Goal: Transaction & Acquisition: Purchase product/service

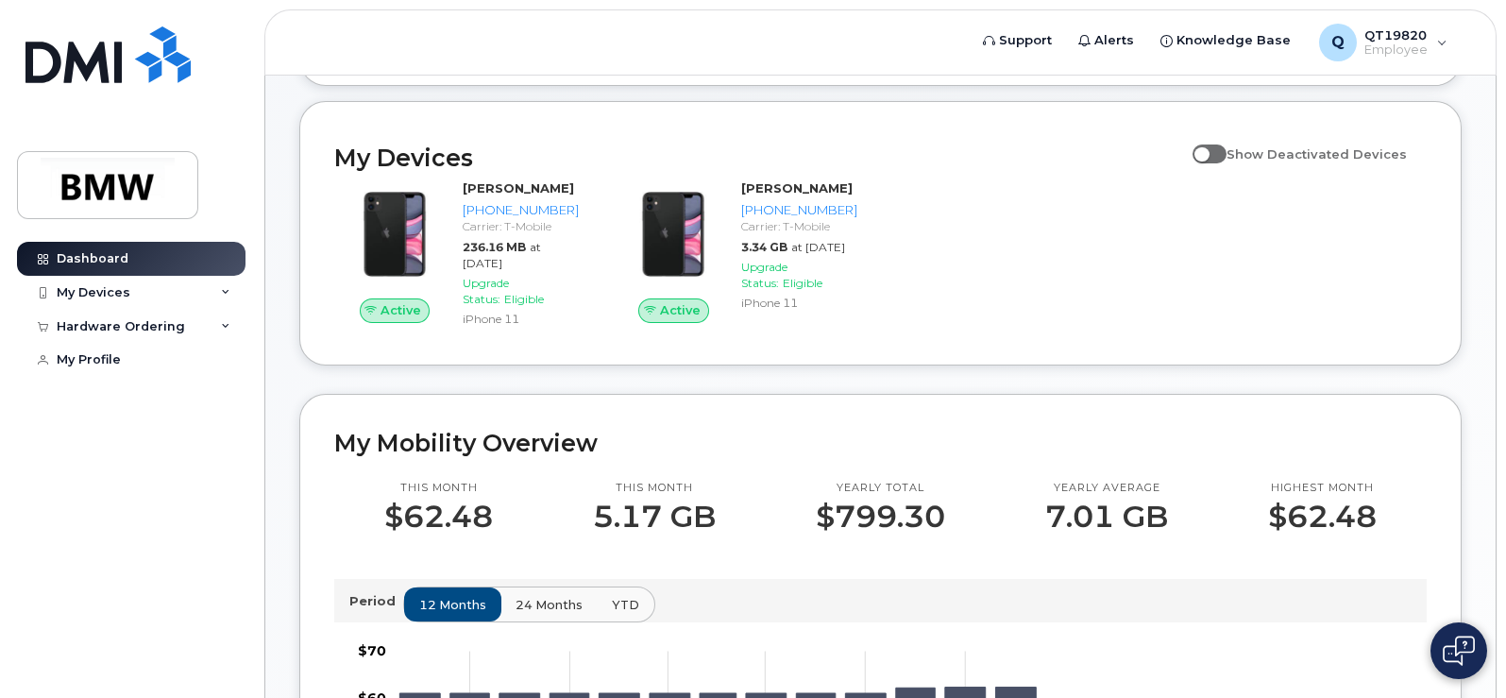
scroll to position [188, 0]
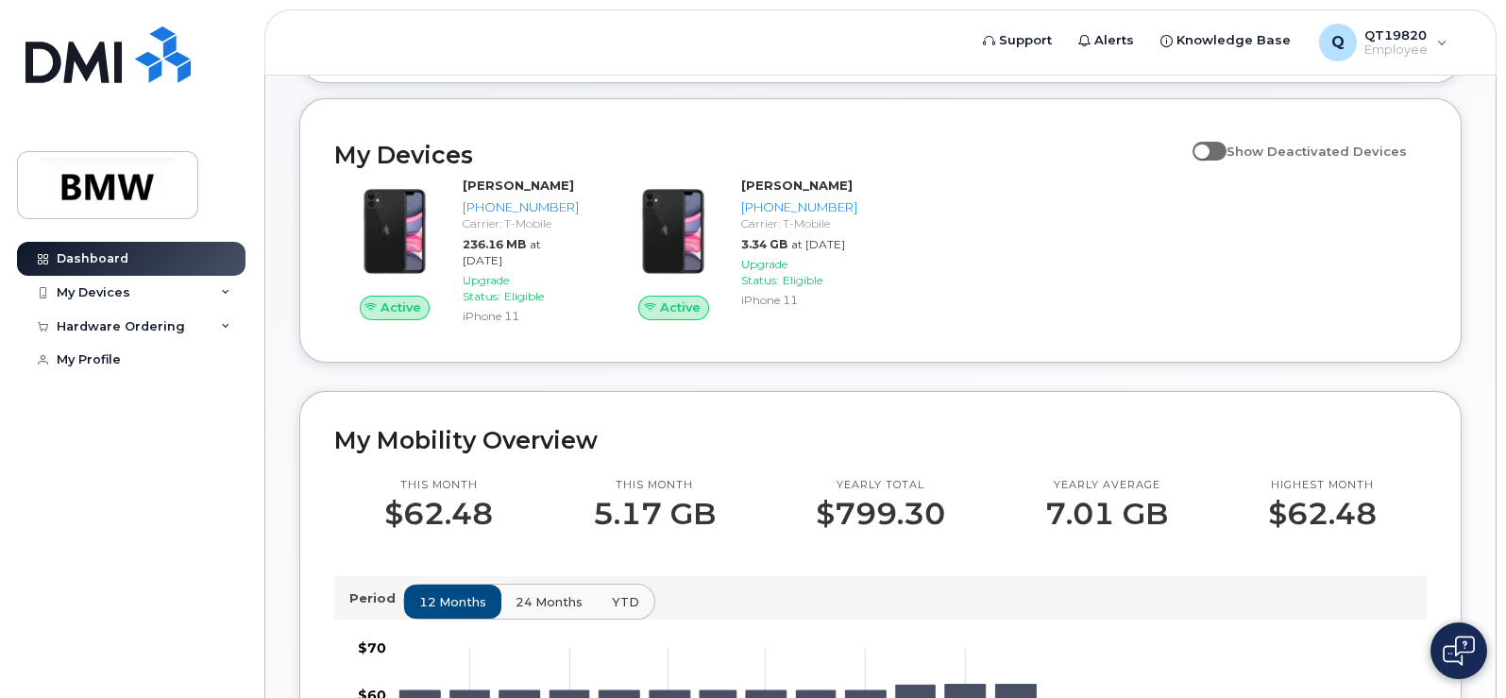
click at [1215, 160] on span at bounding box center [1209, 151] width 34 height 19
click at [1207, 148] on input "Show Deactivated Devices" at bounding box center [1199, 140] width 15 height 15
click at [1224, 160] on span at bounding box center [1209, 151] width 34 height 19
click at [1207, 148] on input "Show Deactivated Devices" at bounding box center [1199, 140] width 15 height 15
checkbox input "false"
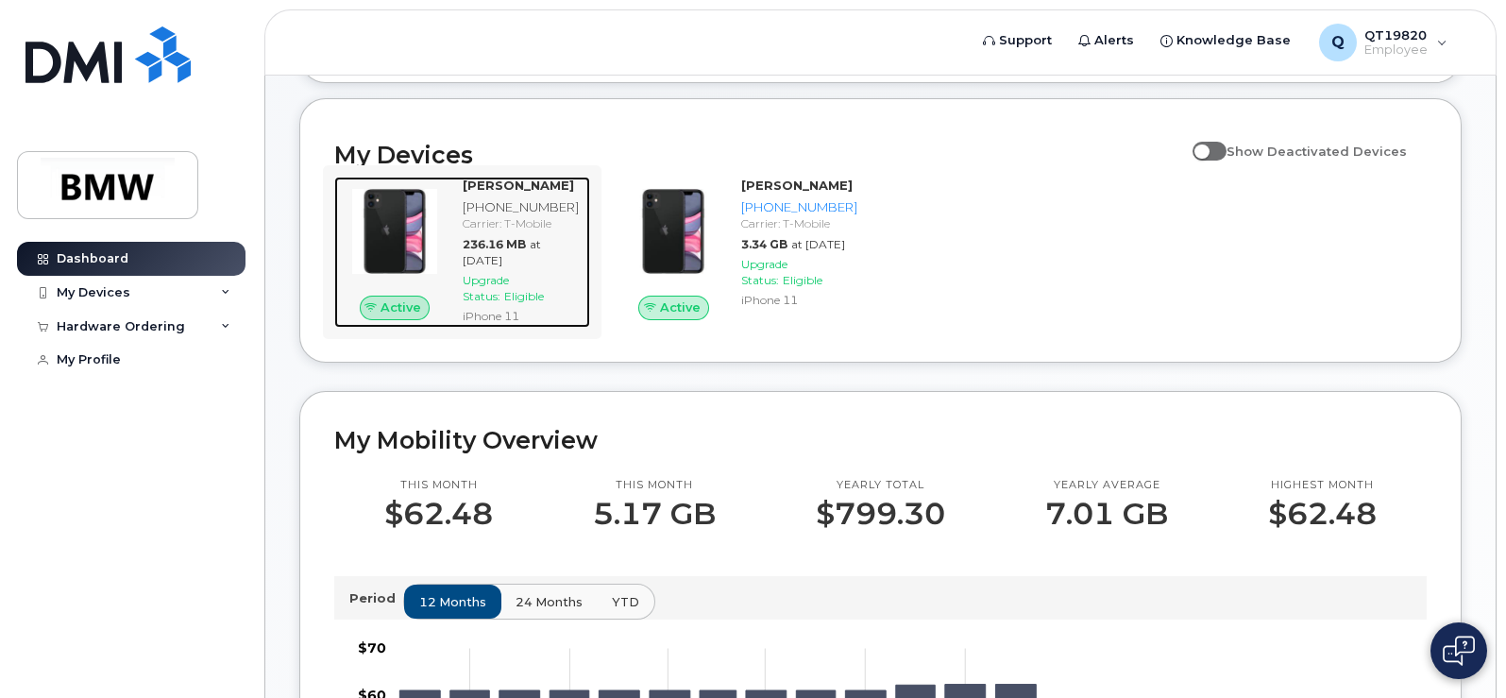
click at [415, 257] on img at bounding box center [394, 231] width 91 height 91
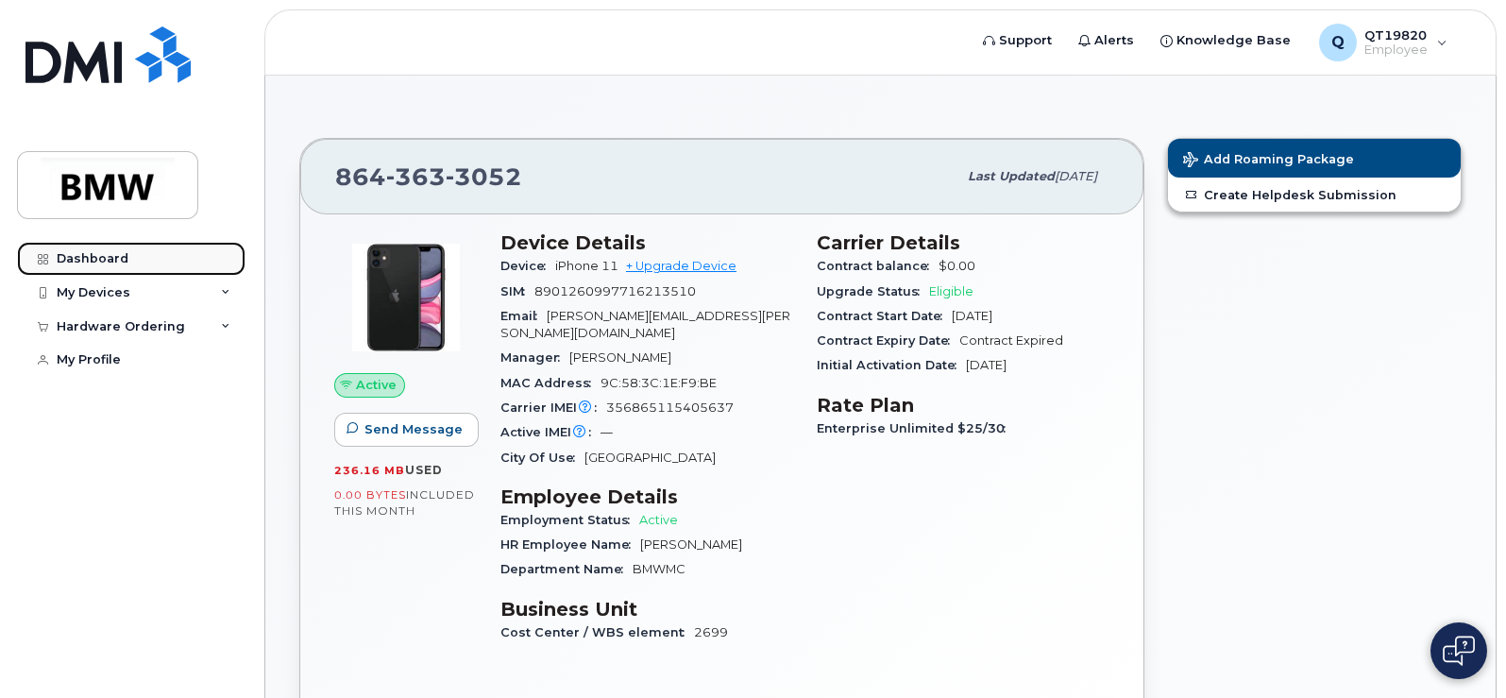
click at [99, 253] on div "Dashboard" at bounding box center [93, 258] width 72 height 15
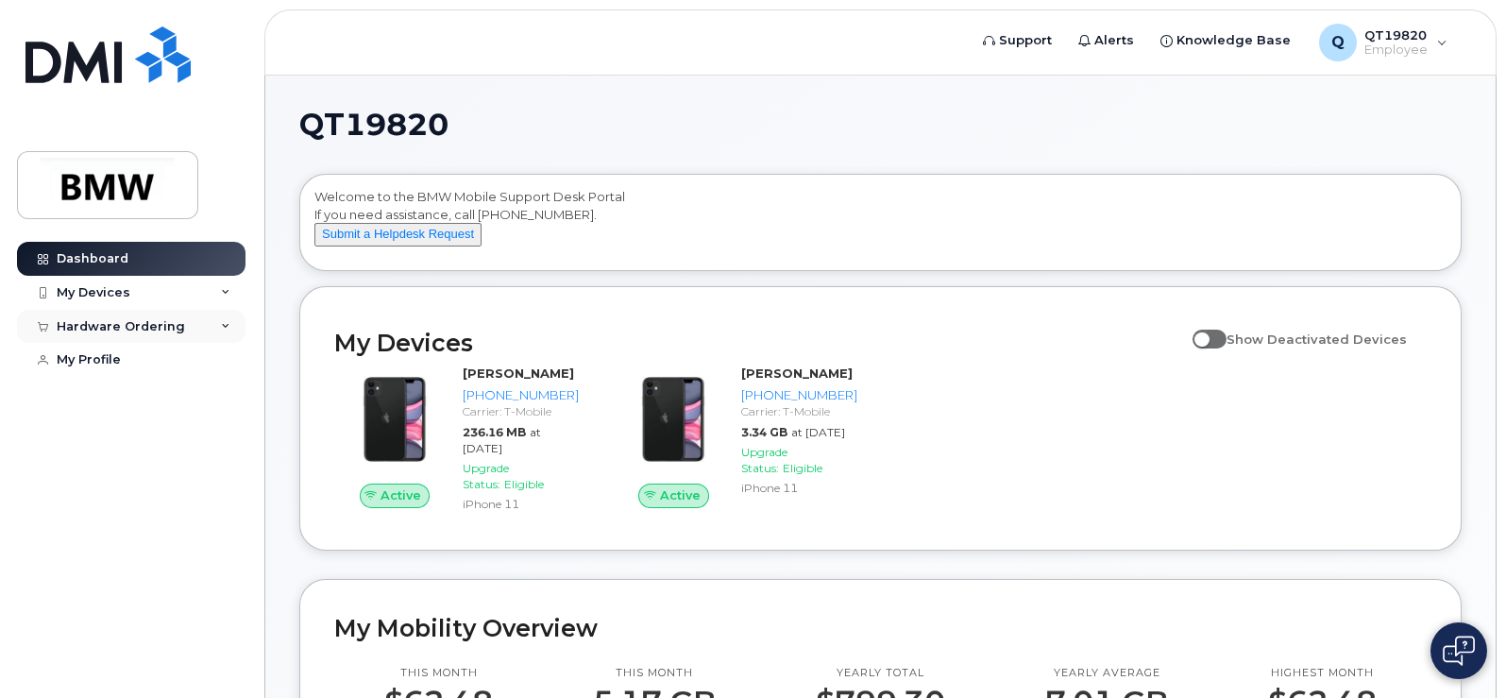
click at [168, 319] on div "Hardware Ordering" at bounding box center [121, 326] width 128 height 15
click at [123, 353] on div "New Order" at bounding box center [101, 360] width 72 height 17
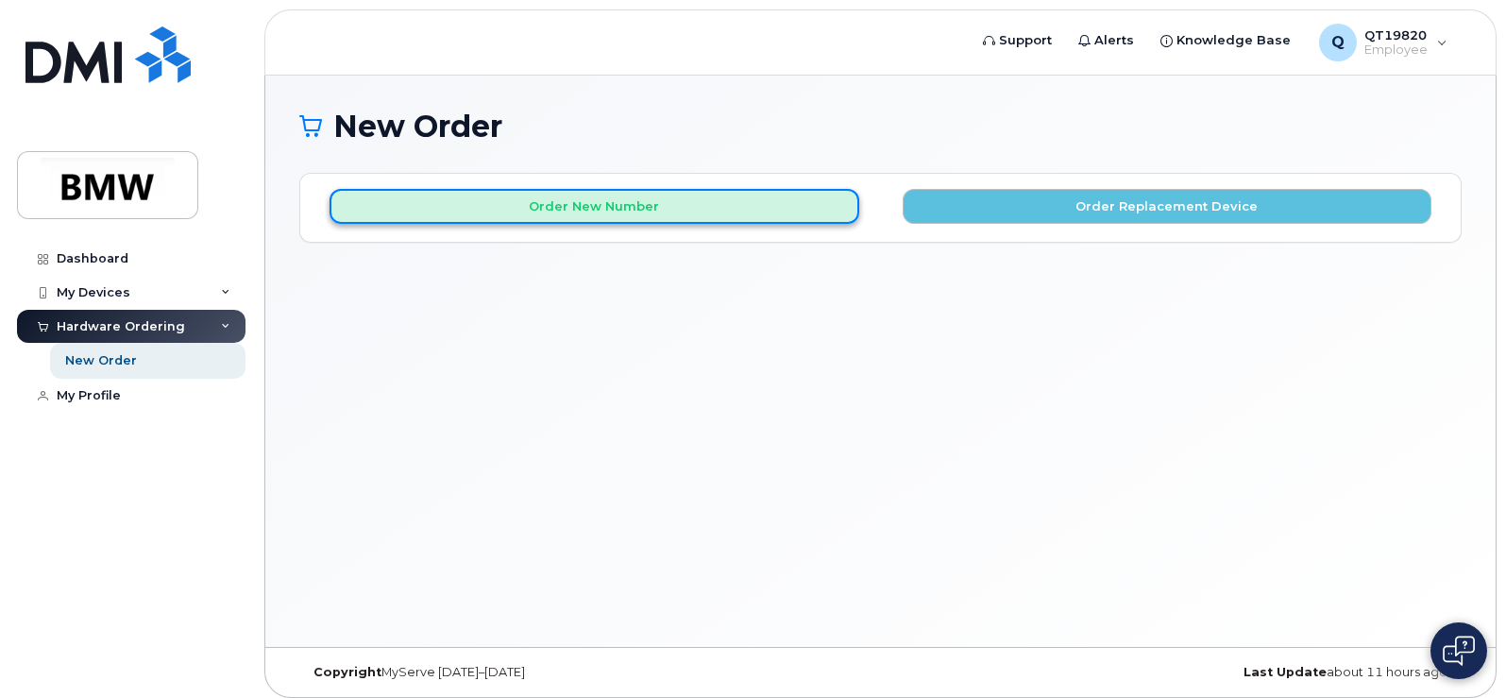
click at [580, 217] on button "Order New Number" at bounding box center [594, 206] width 530 height 35
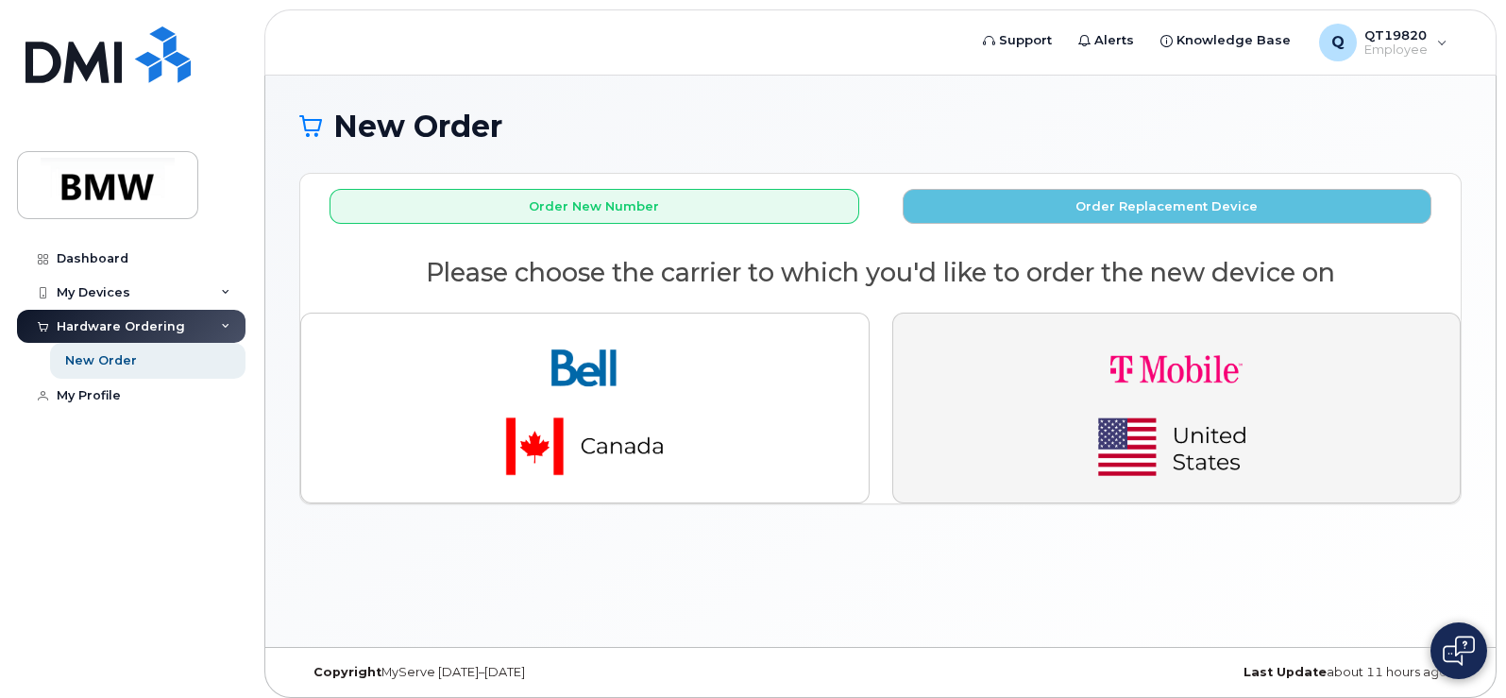
click at [1144, 372] on img "button" at bounding box center [1176, 407] width 264 height 159
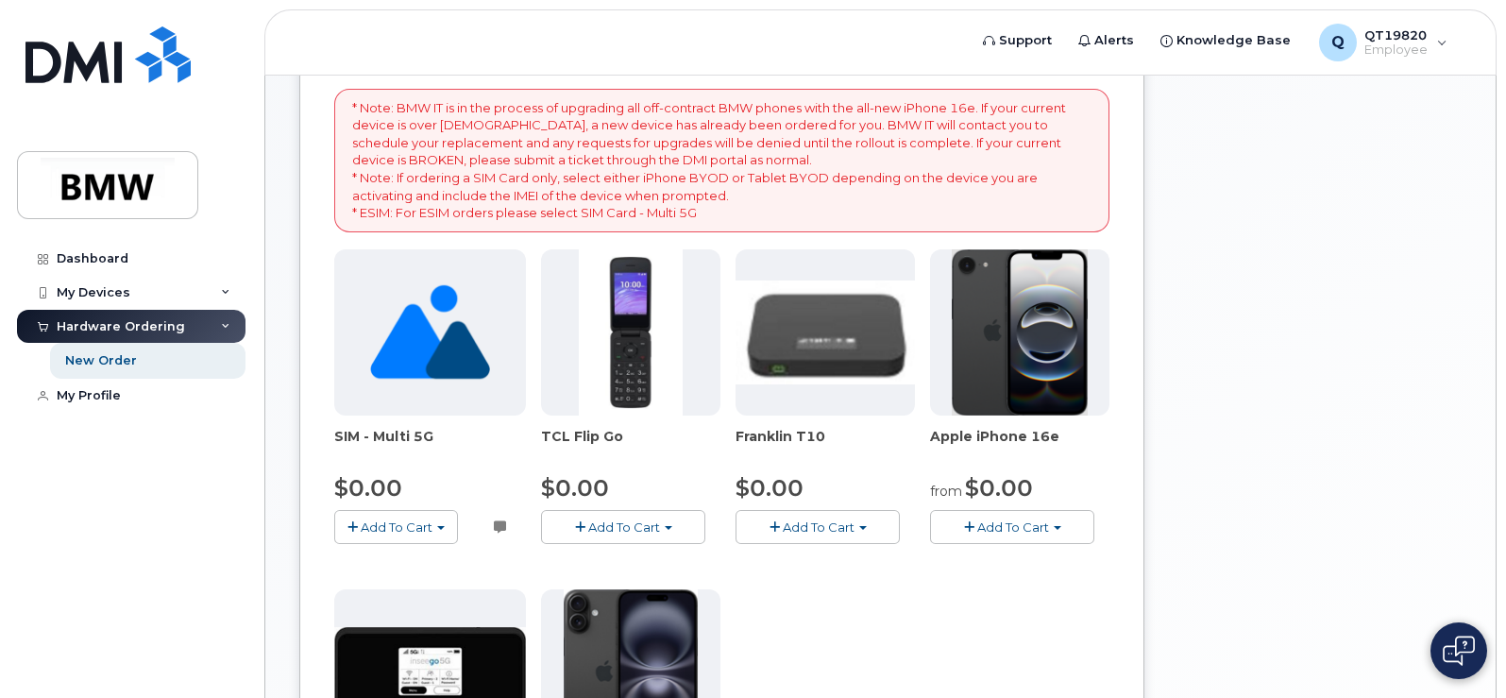
scroll to position [188, 0]
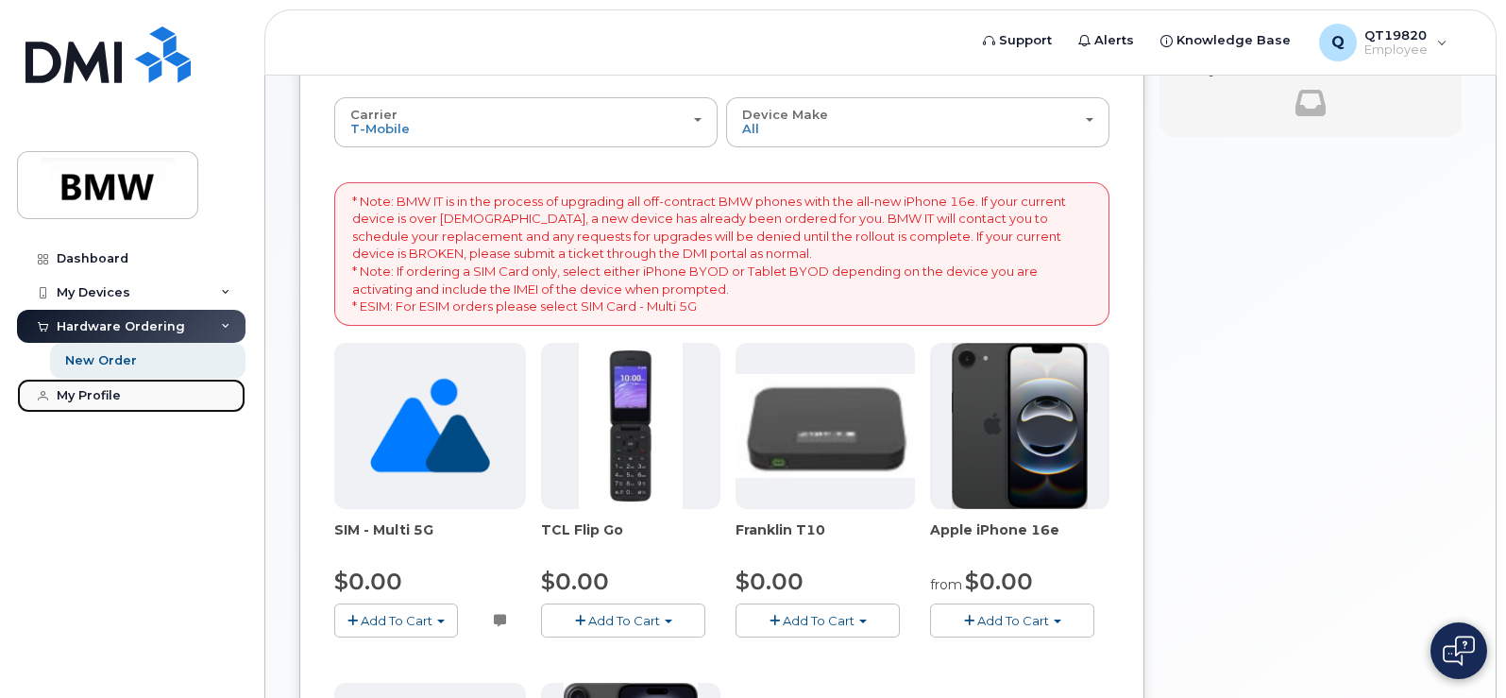
click at [106, 395] on div "My Profile" at bounding box center [89, 395] width 64 height 15
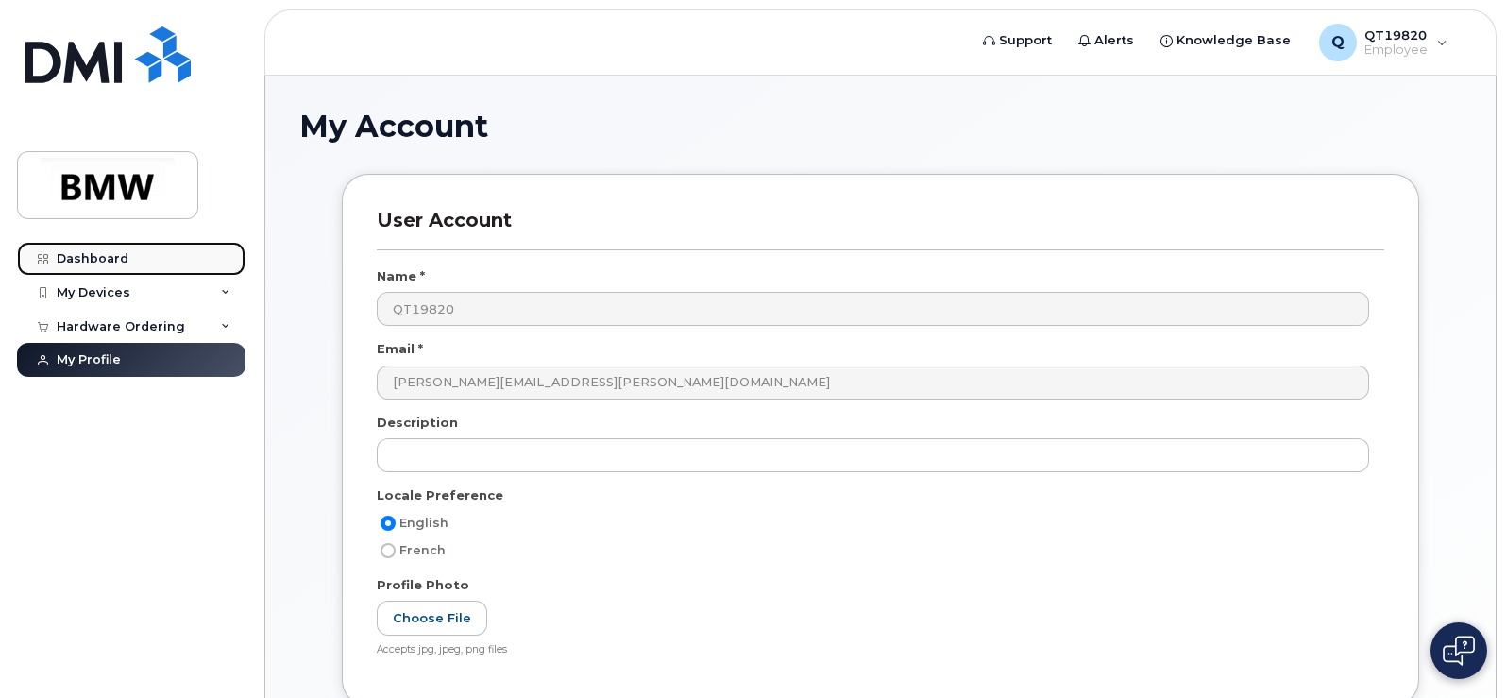
click at [96, 259] on div "Dashboard" at bounding box center [93, 258] width 72 height 15
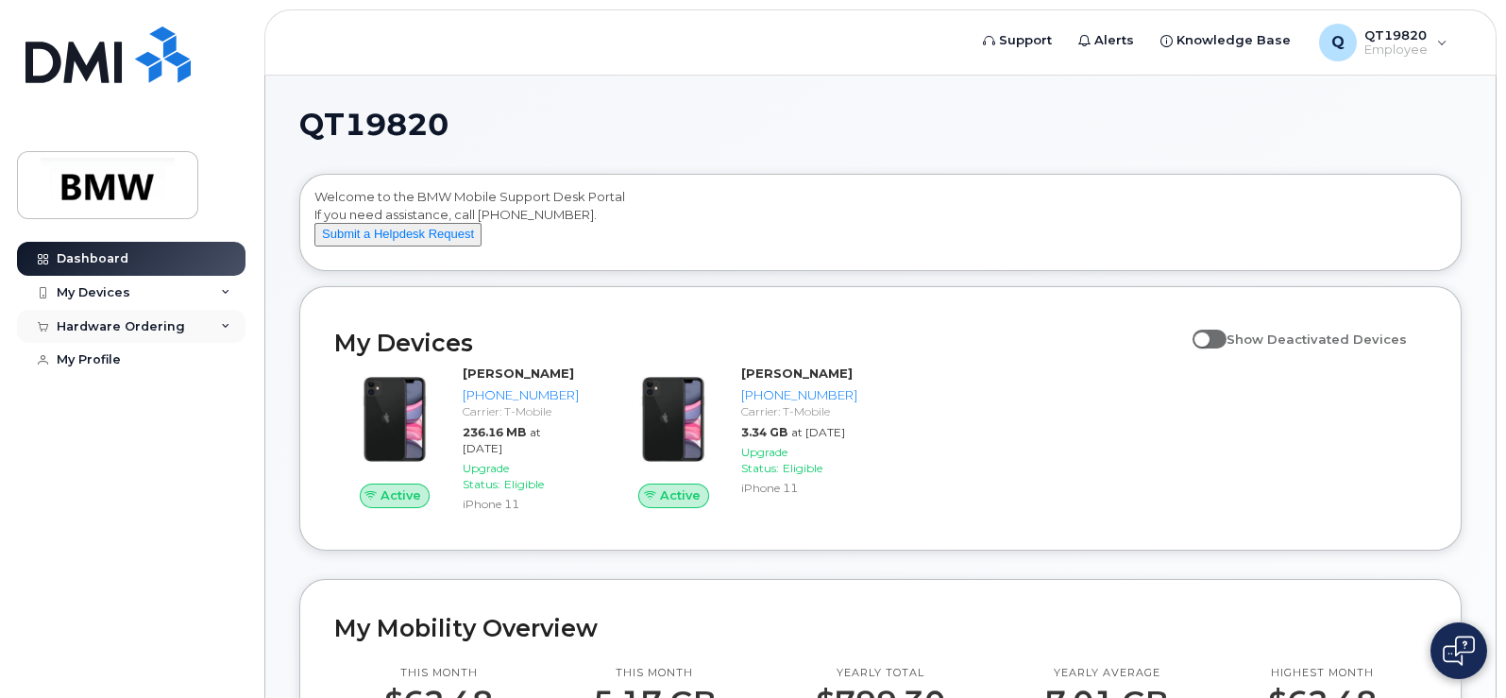
click at [143, 323] on div "Hardware Ordering" at bounding box center [121, 326] width 128 height 15
click at [101, 358] on div "New Order" at bounding box center [101, 360] width 72 height 17
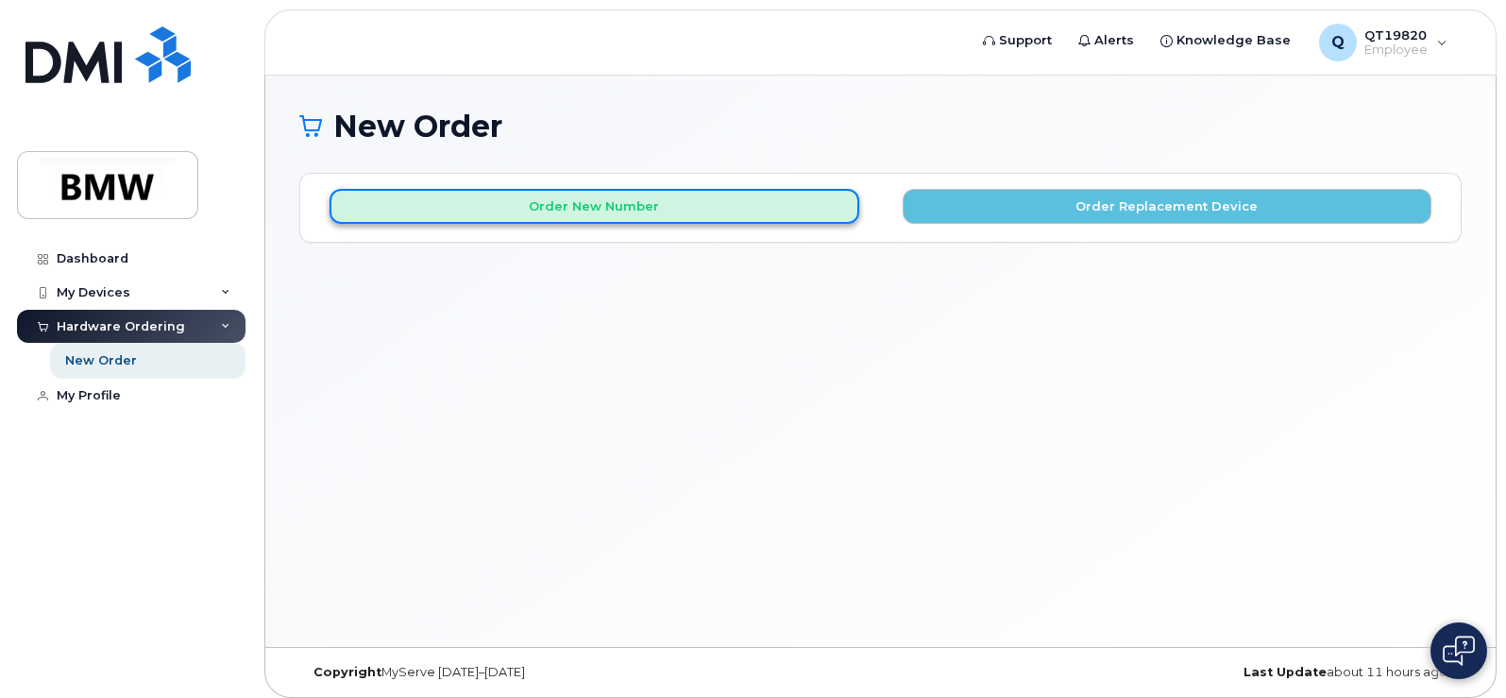
click at [652, 193] on button "Order New Number" at bounding box center [594, 206] width 530 height 35
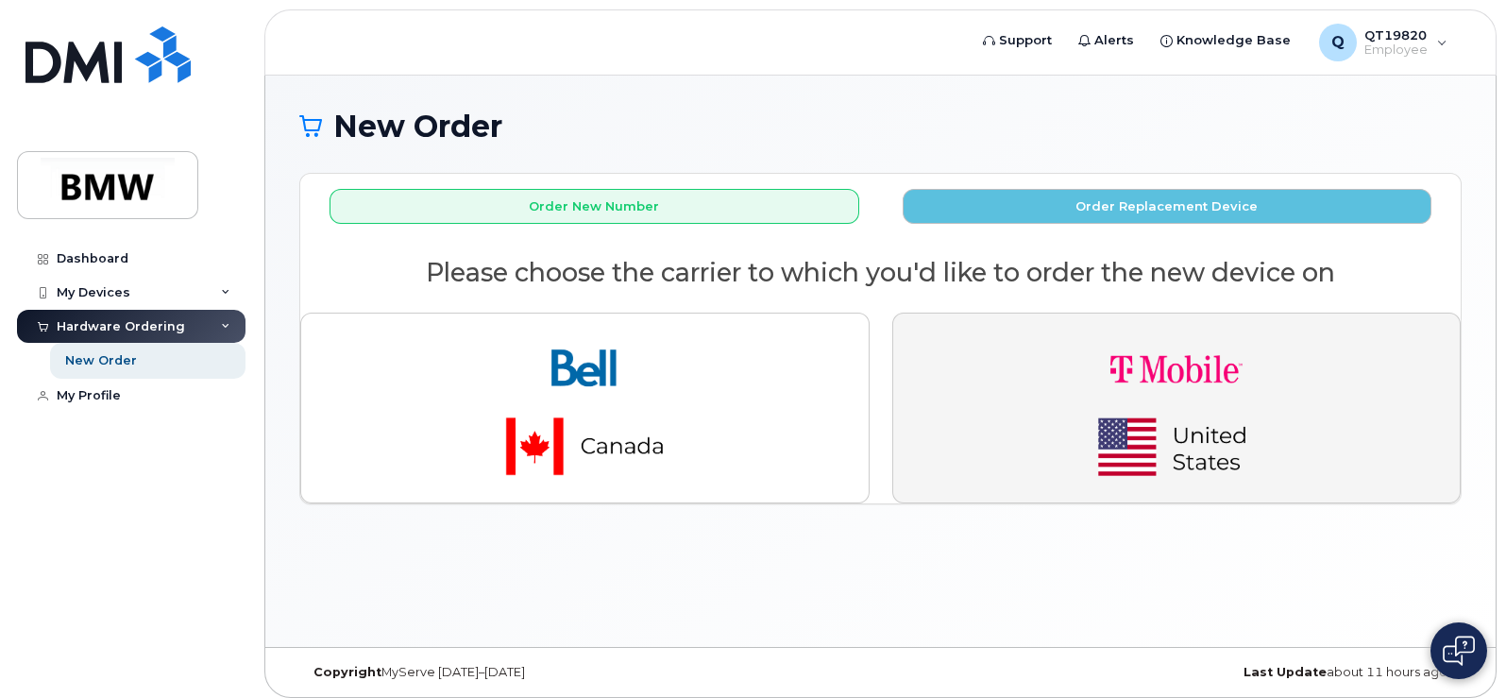
click at [1217, 421] on img "button" at bounding box center [1176, 407] width 264 height 159
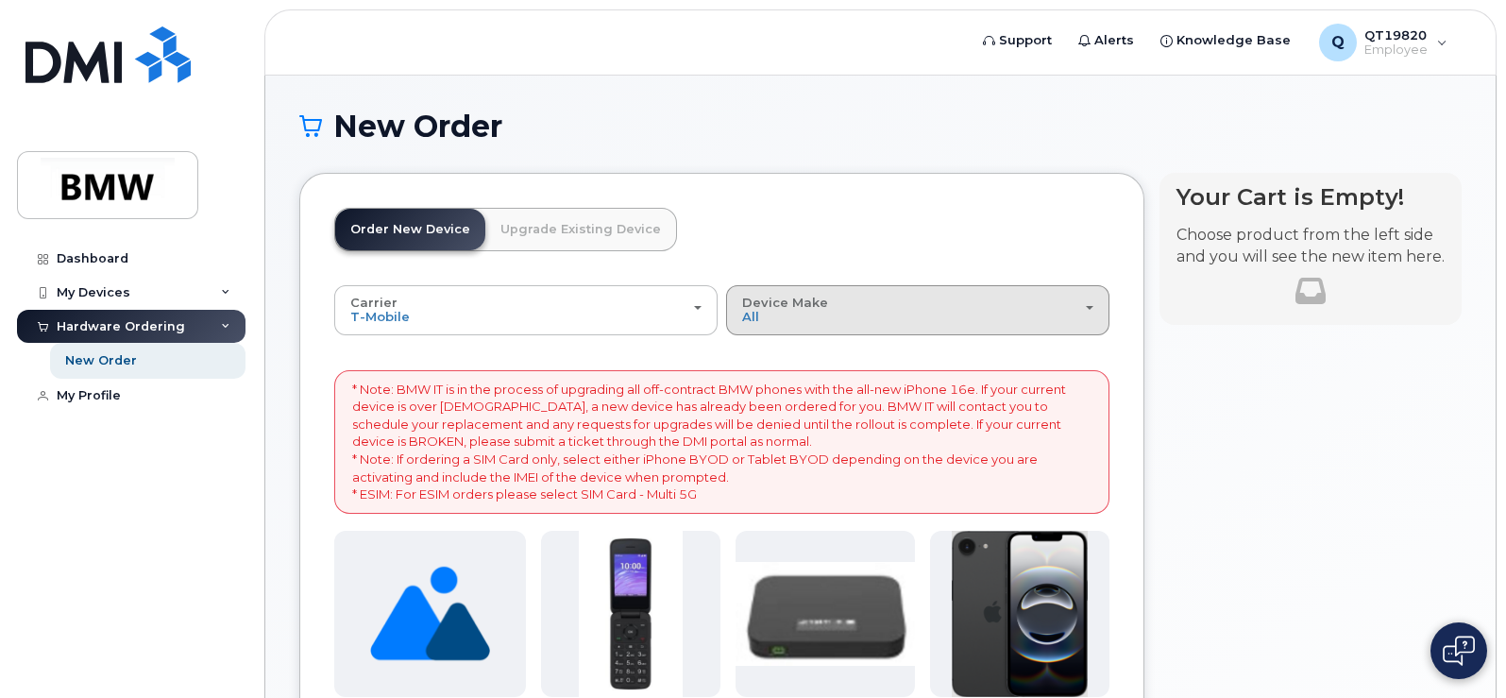
click at [1093, 315] on div "Device Make All Cell Phone iPhone Modem Unknown" at bounding box center [917, 309] width 351 height 29
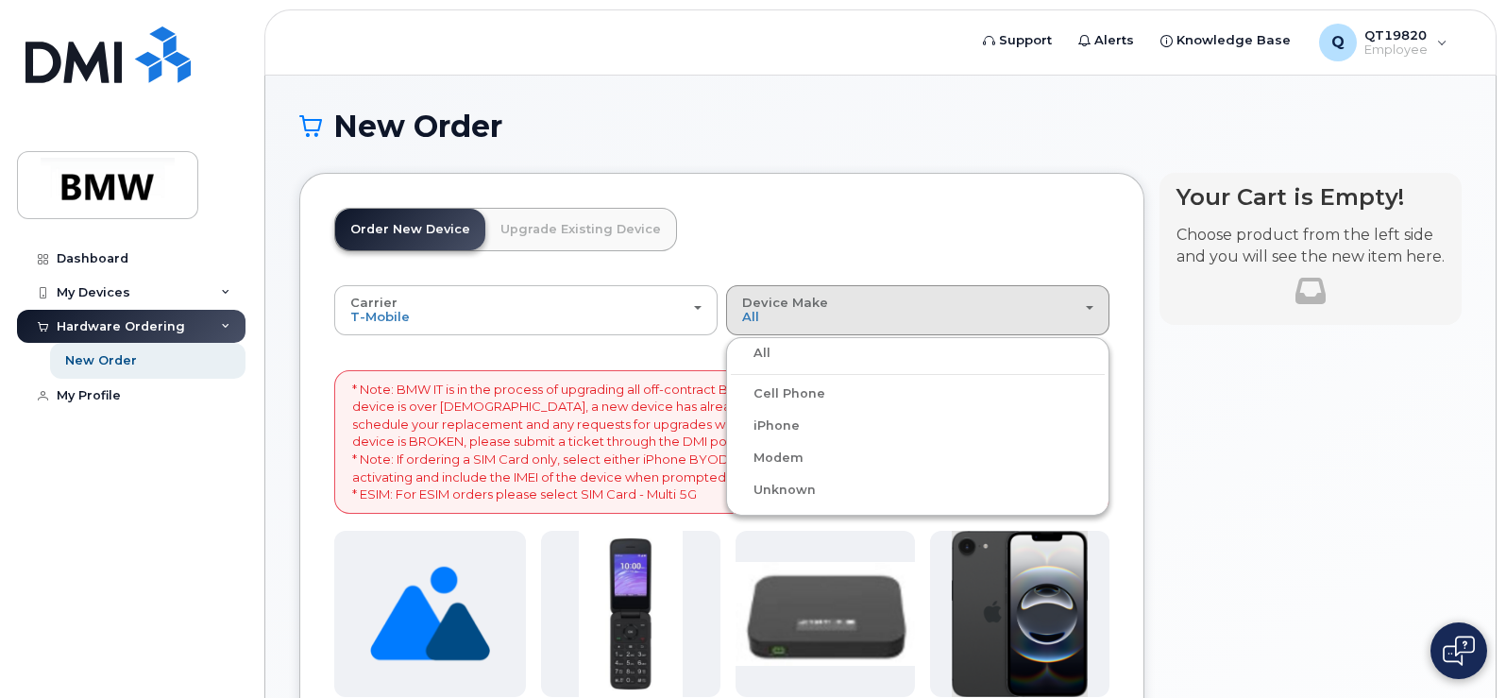
click at [810, 395] on label "Cell Phone" at bounding box center [778, 393] width 94 height 23
click at [0, 0] on input "Cell Phone" at bounding box center [0, 0] width 0 height 0
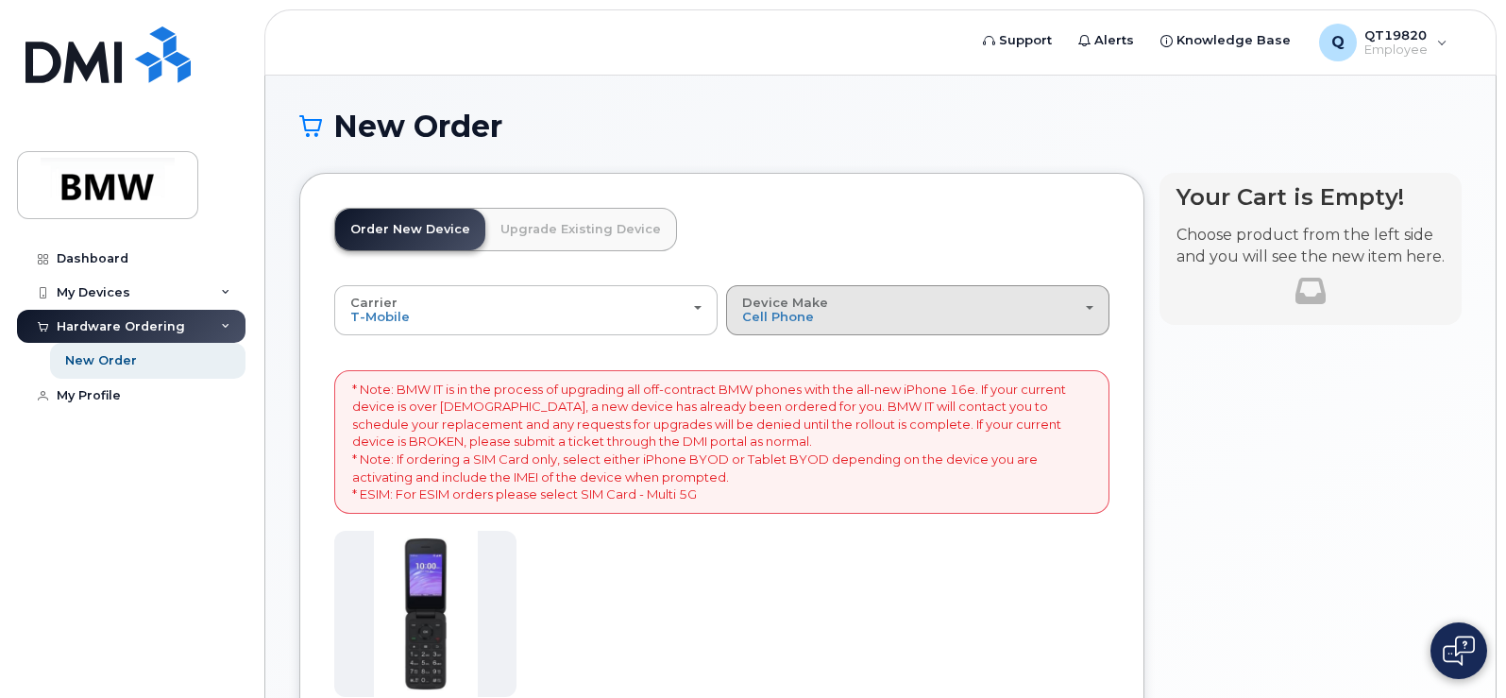
click at [1084, 305] on div "Device Make All Cell Phone iPhone Modem Unknown" at bounding box center [917, 309] width 351 height 29
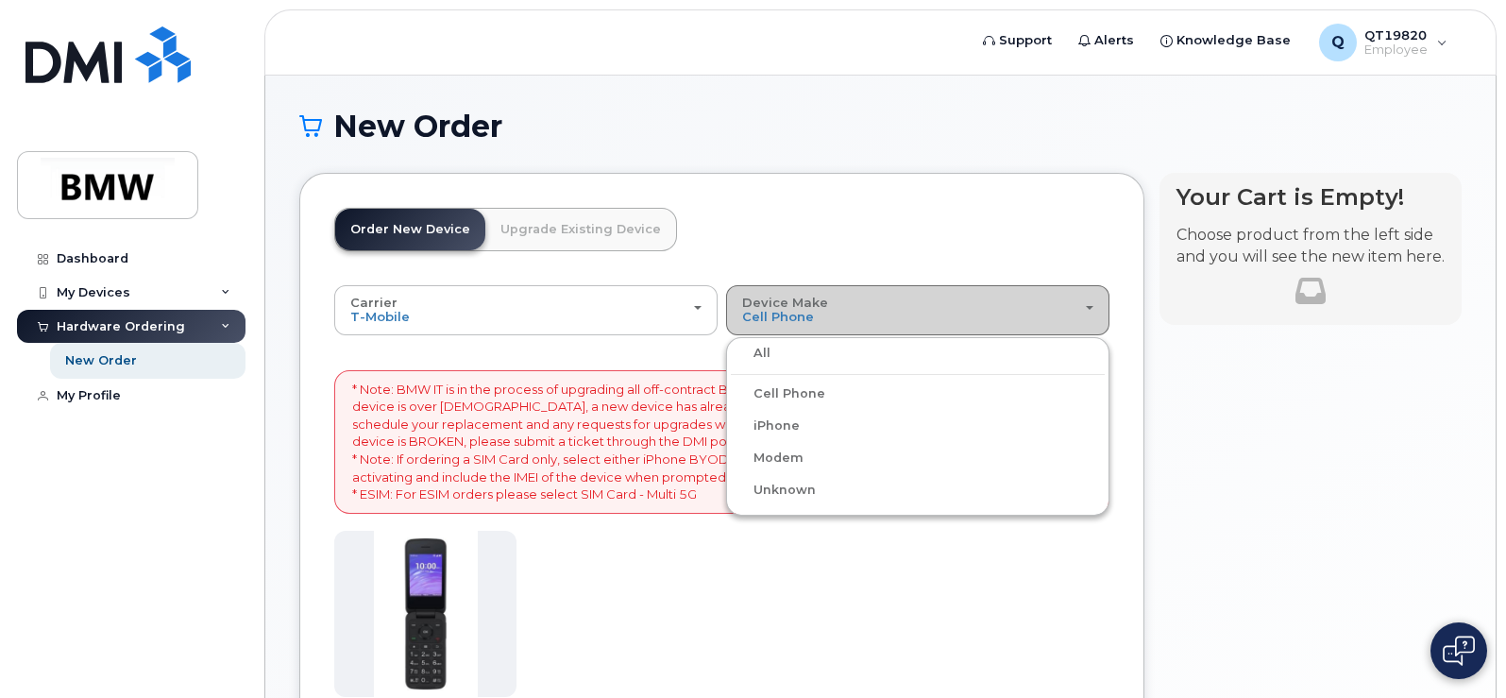
click at [1094, 305] on button "Device Make All Cell Phone iPhone Modem Unknown" at bounding box center [917, 309] width 383 height 49
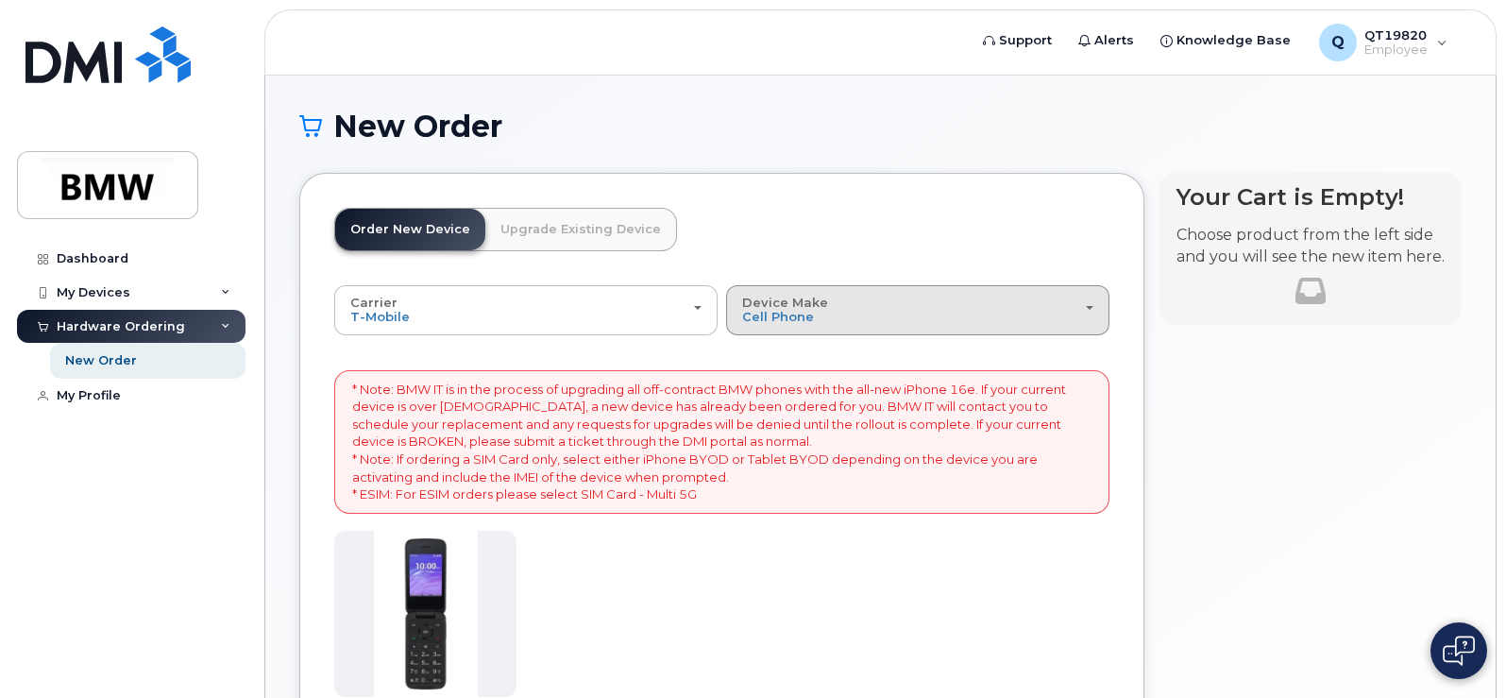
click at [1086, 312] on div "Device Make All Cell Phone iPhone Modem Unknown" at bounding box center [917, 309] width 351 height 29
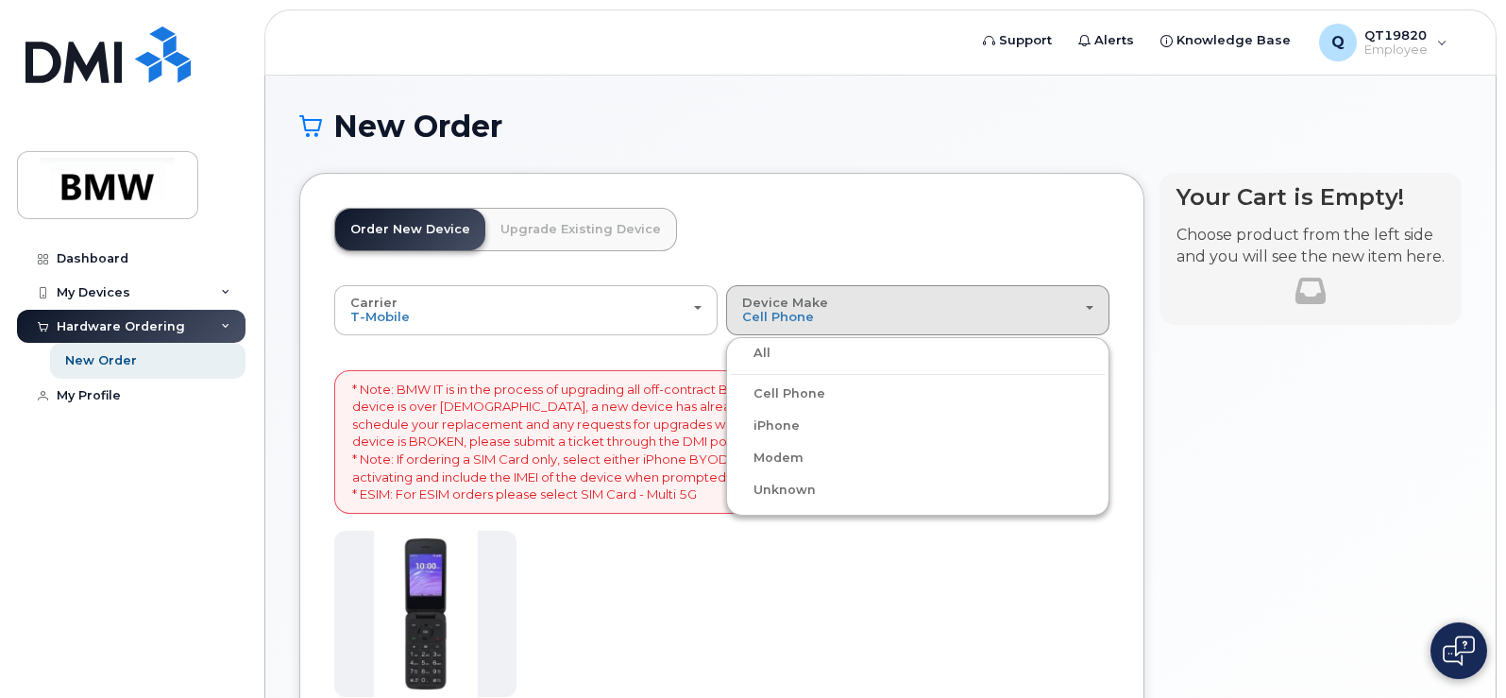
click at [781, 425] on label "iPhone" at bounding box center [765, 425] width 69 height 23
click at [0, 0] on input "iPhone" at bounding box center [0, 0] width 0 height 0
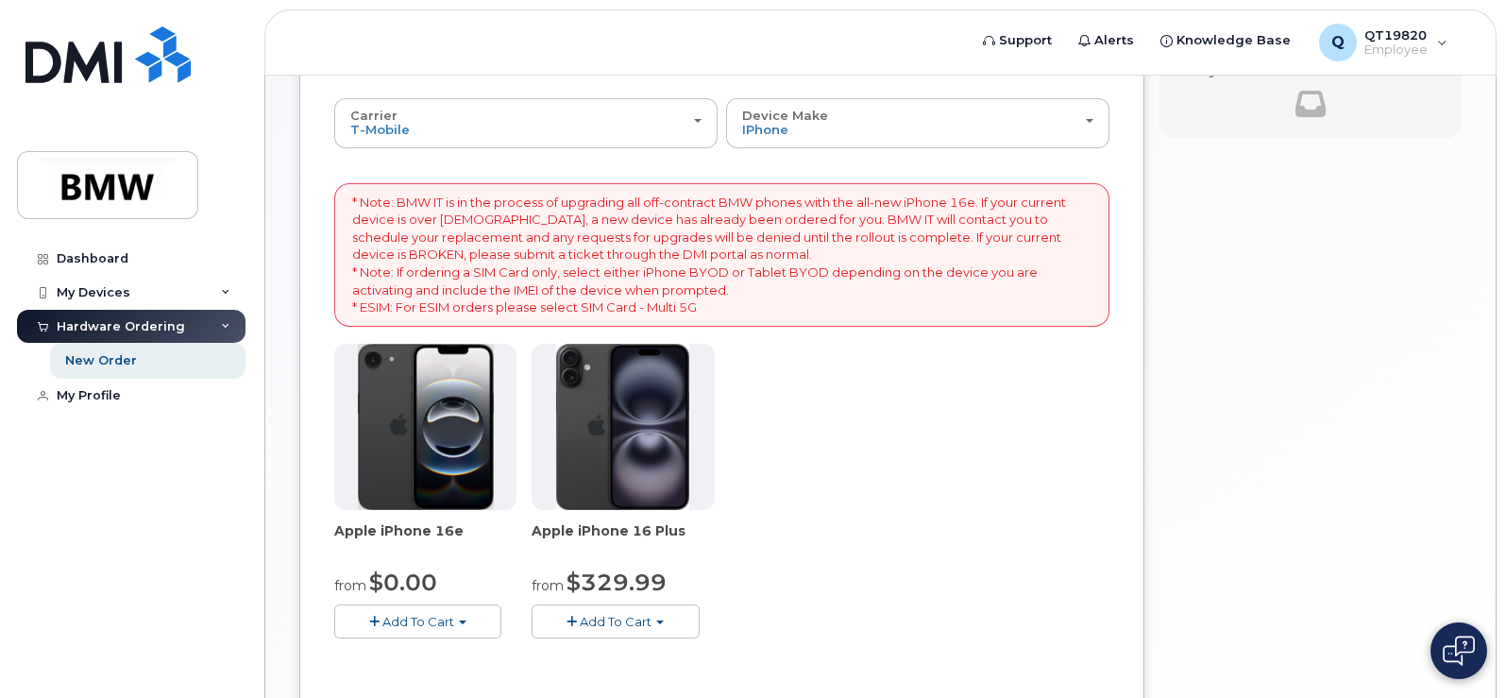
scroll to position [188, 0]
click at [411, 617] on span "Add To Cart" at bounding box center [418, 620] width 72 height 15
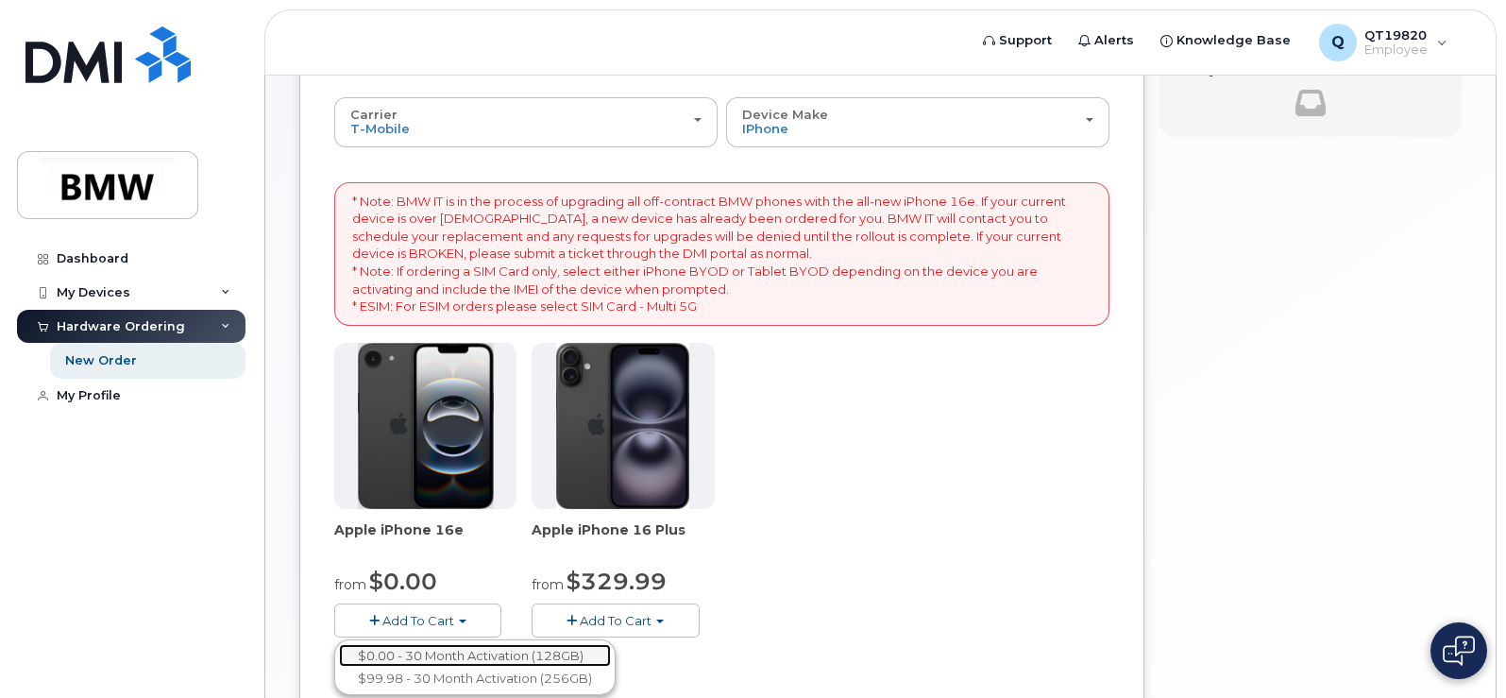
click at [488, 650] on link "$0.00 - 30 Month Activation (128GB)" at bounding box center [475, 656] width 272 height 24
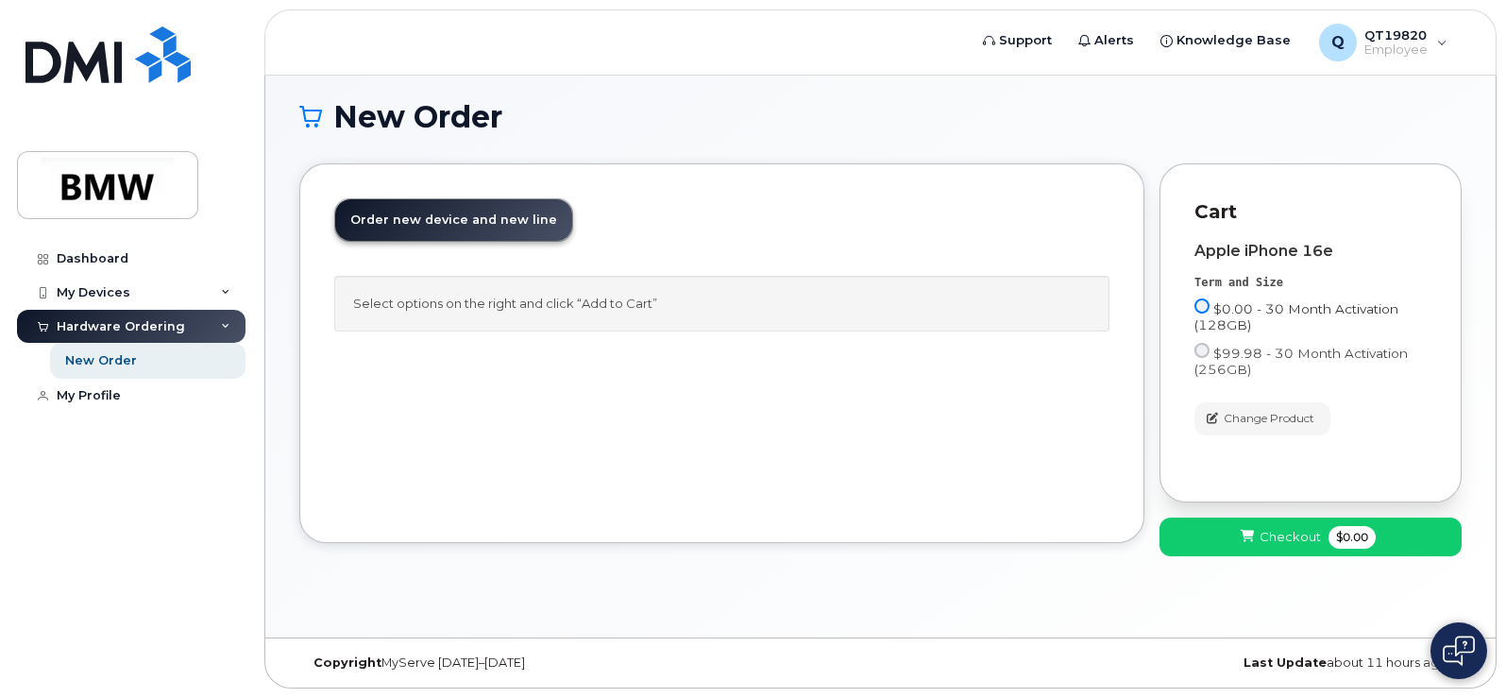
click at [1203, 303] on input "$0.00 - 30 Month Activation (128GB)" at bounding box center [1201, 305] width 15 height 15
click at [1197, 304] on input "$0.00 - 30 Month Activation (128GB)" at bounding box center [1201, 305] width 15 height 15
click at [1198, 304] on input "$0.00 - 30 Month Activation (128GB)" at bounding box center [1201, 305] width 15 height 15
click at [1204, 301] on input "$0.00 - 30 Month Activation (128GB)" at bounding box center [1201, 305] width 15 height 15
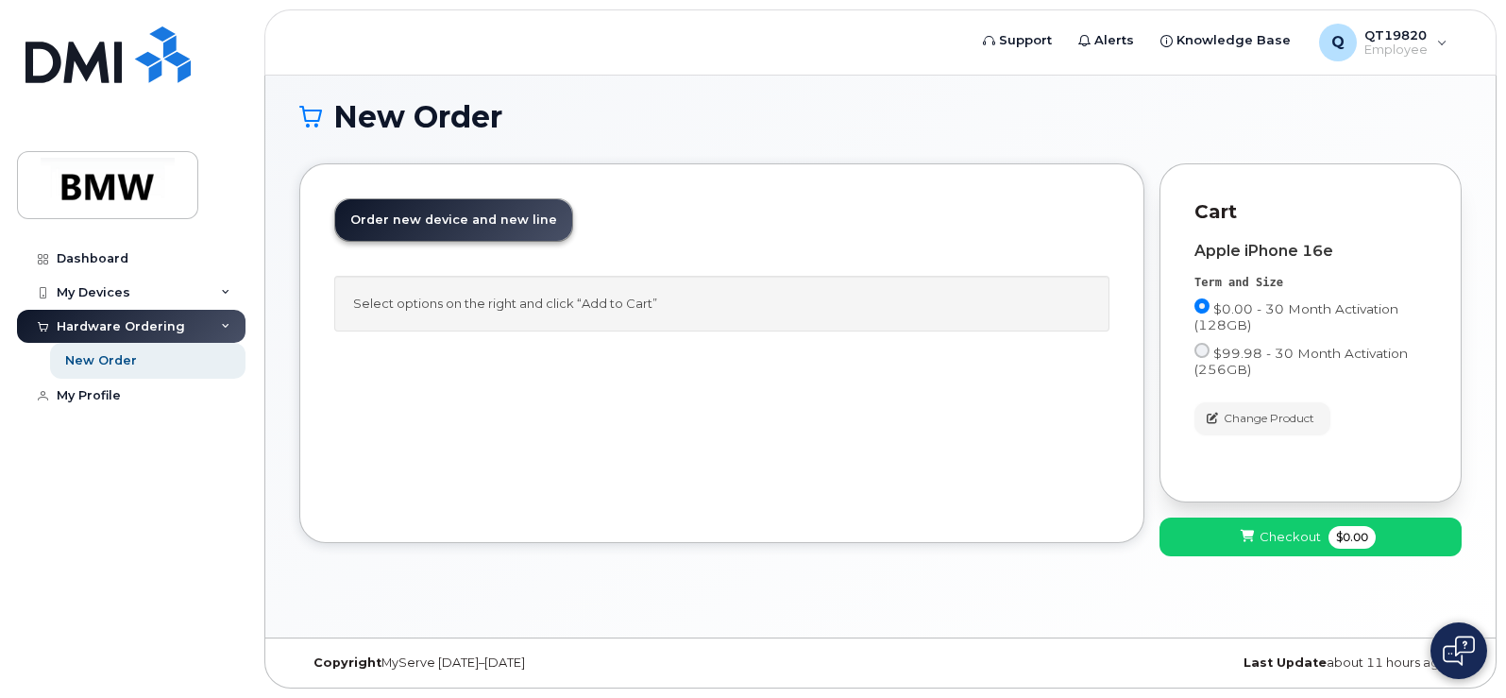
click at [1200, 415] on button "Change Product" at bounding box center [1262, 418] width 136 height 33
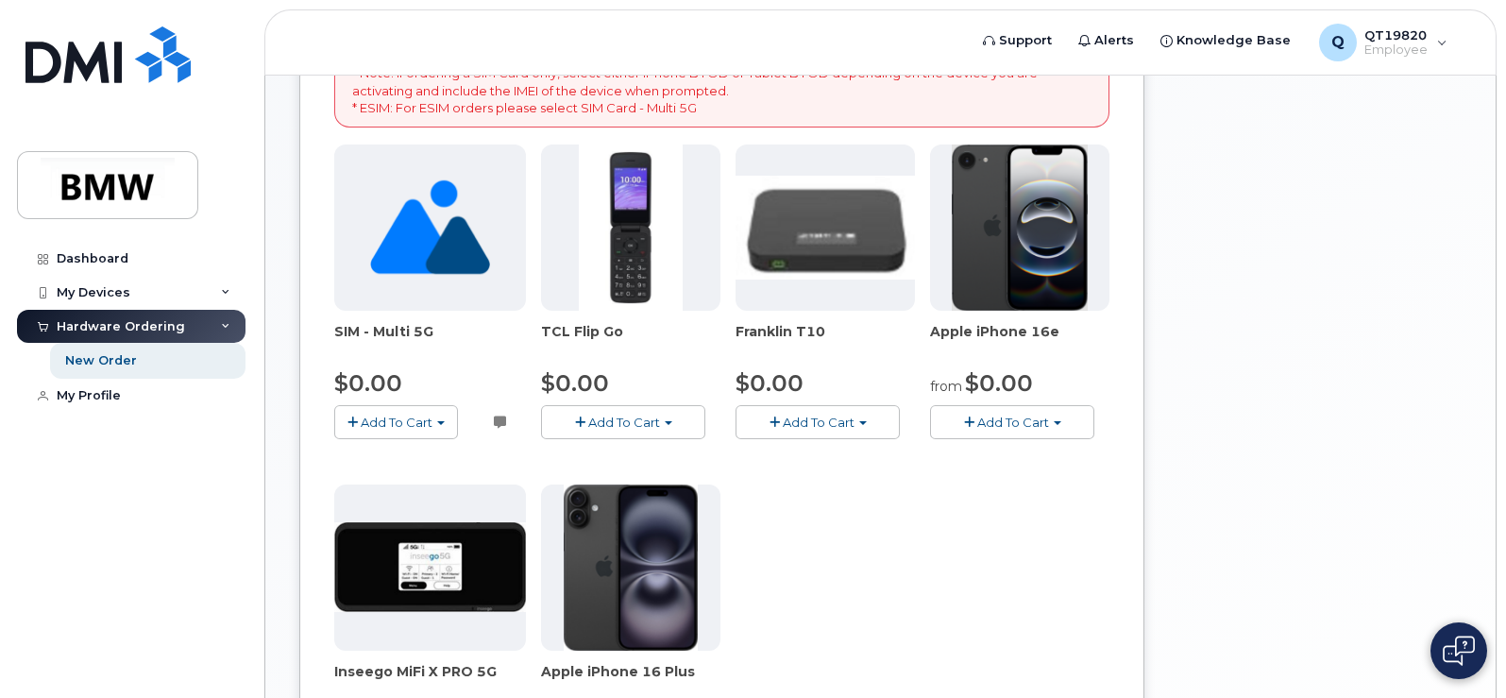
scroll to position [576, 0]
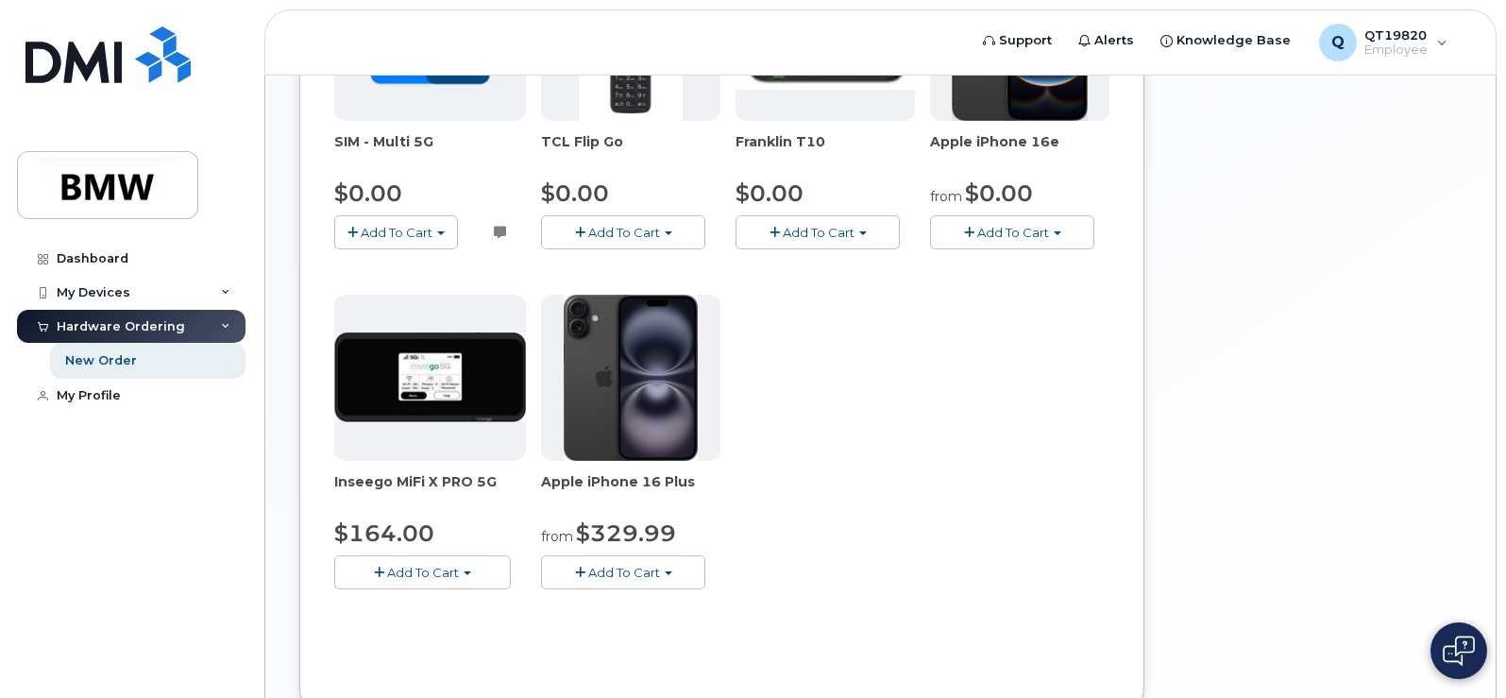
click at [665, 425] on img at bounding box center [630, 378] width 133 height 166
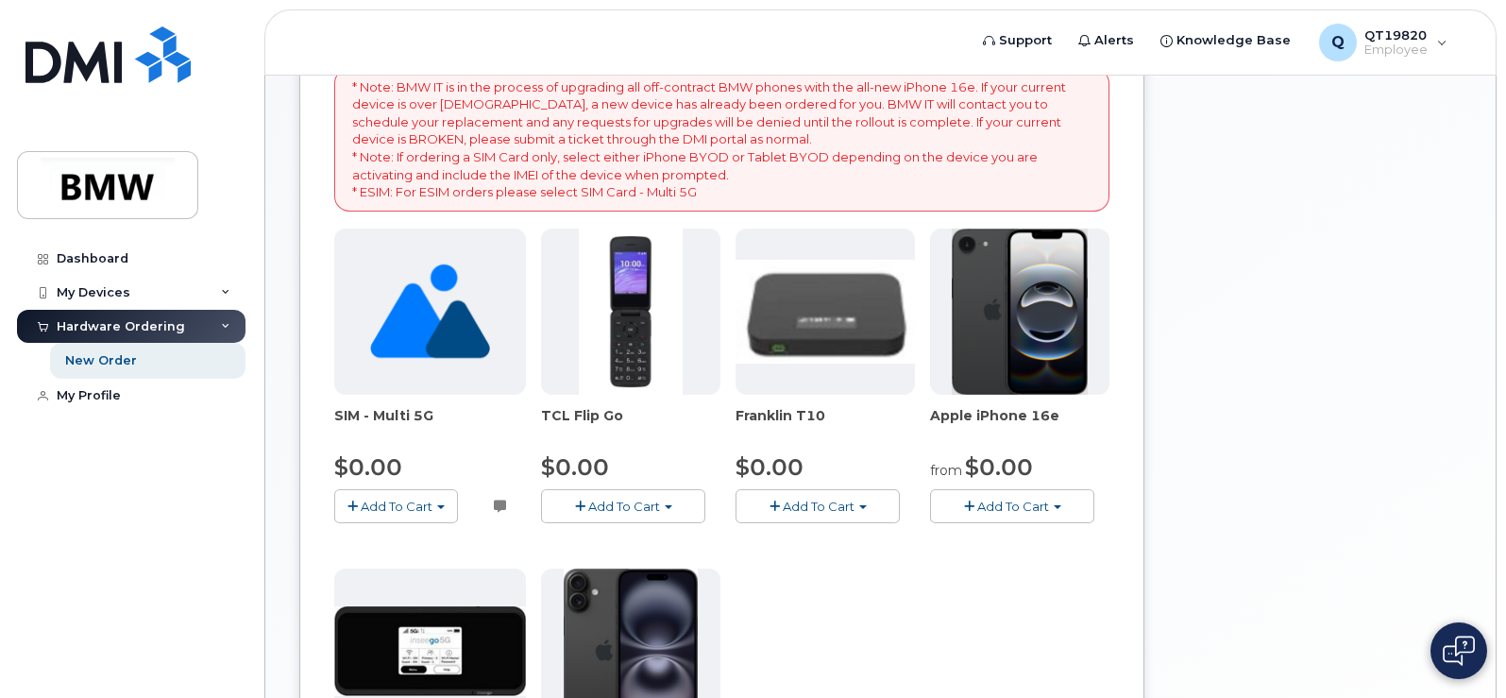
scroll to position [293, 0]
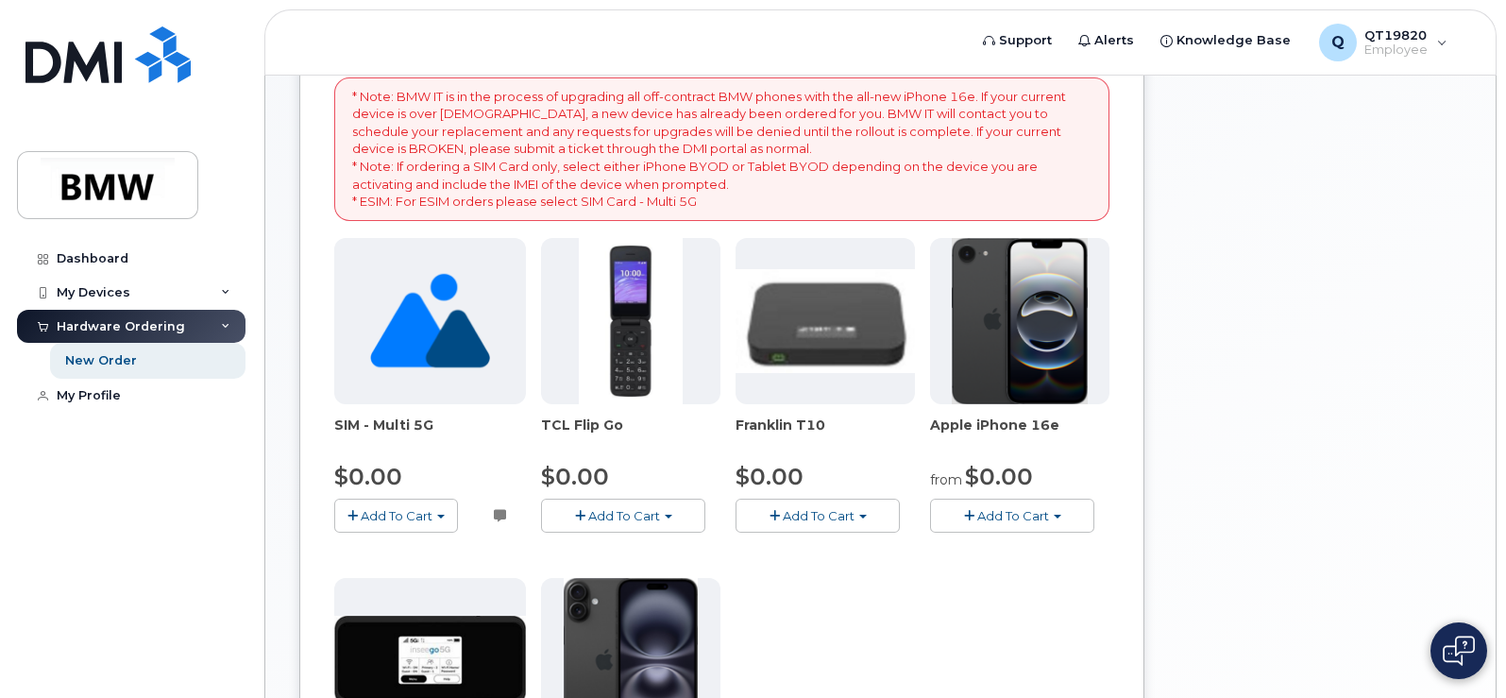
click at [1009, 367] on img at bounding box center [1019, 321] width 136 height 166
click at [991, 508] on span "Add To Cart" at bounding box center [1013, 515] width 72 height 15
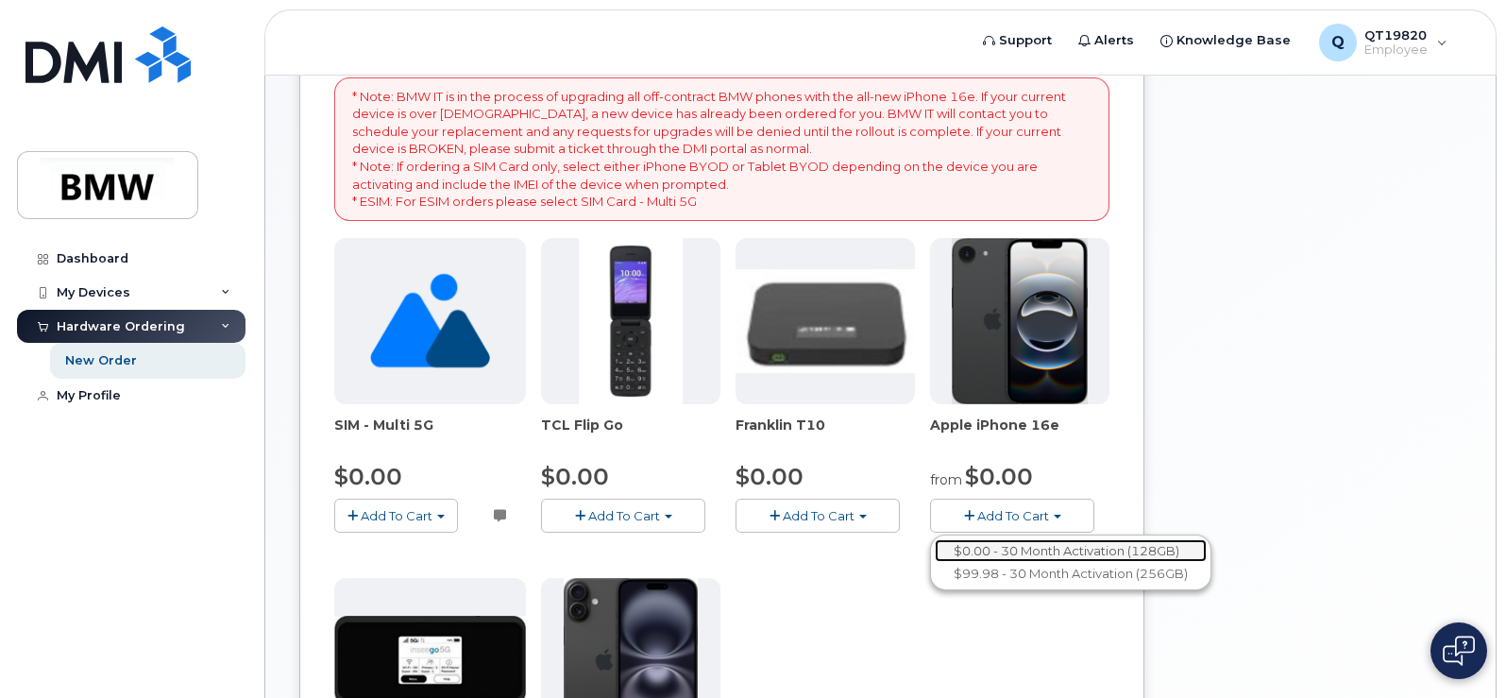
click at [1003, 542] on link "$0.00 - 30 Month Activation (128GB)" at bounding box center [1071, 551] width 272 height 24
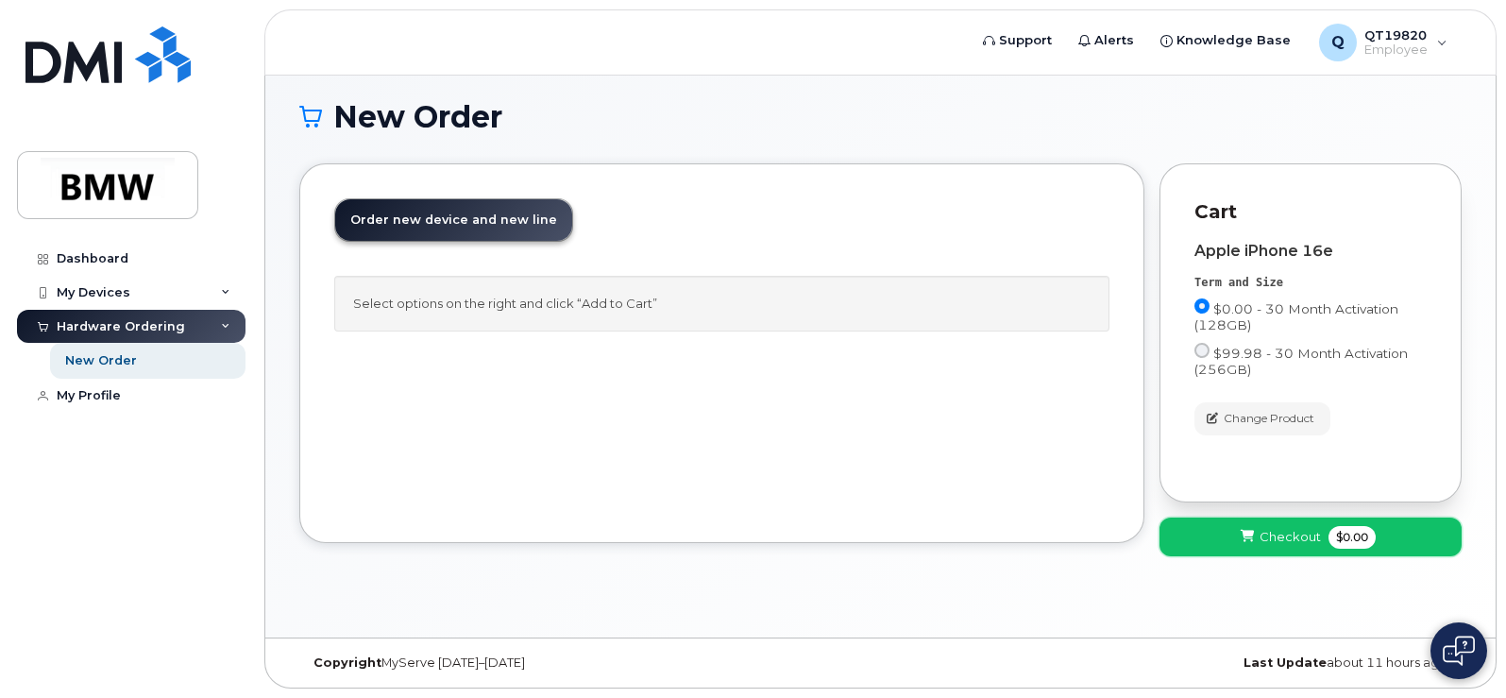
click at [1279, 532] on span "Checkout" at bounding box center [1289, 537] width 61 height 18
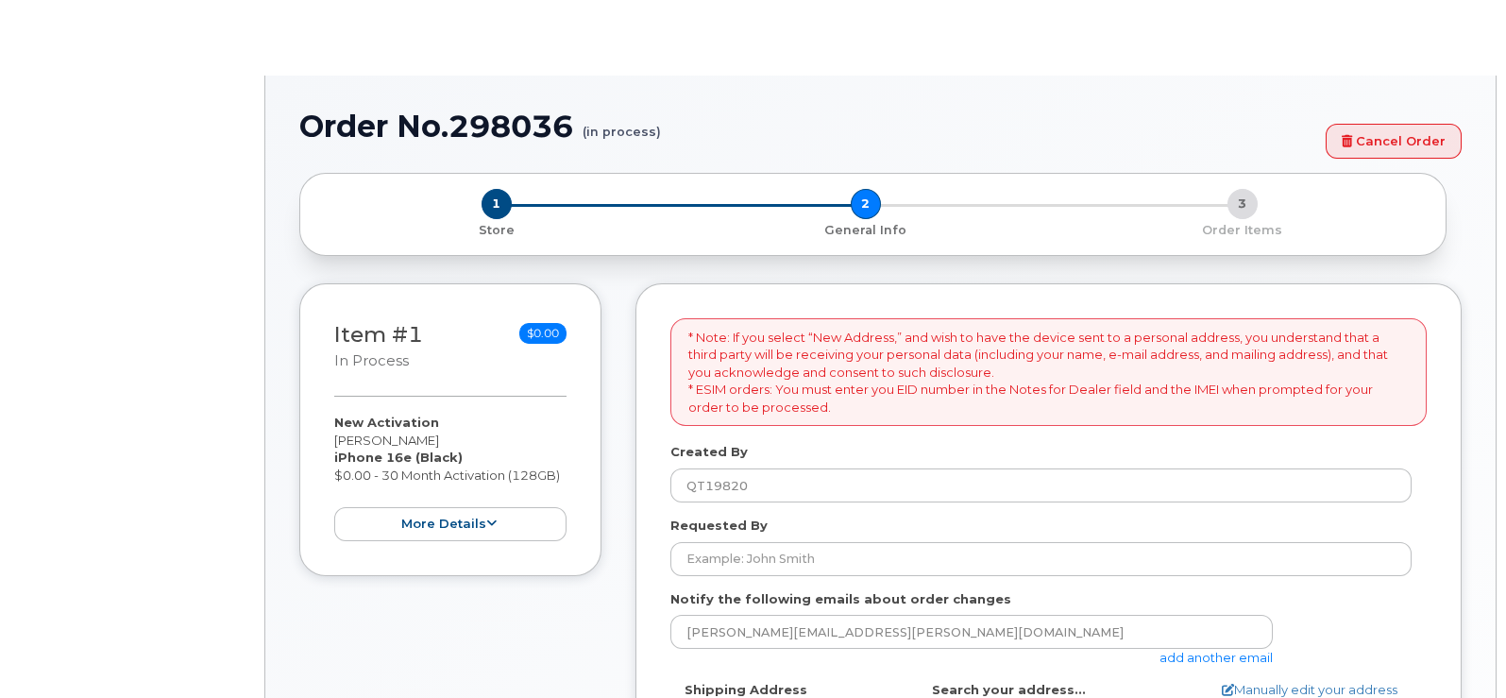
select select
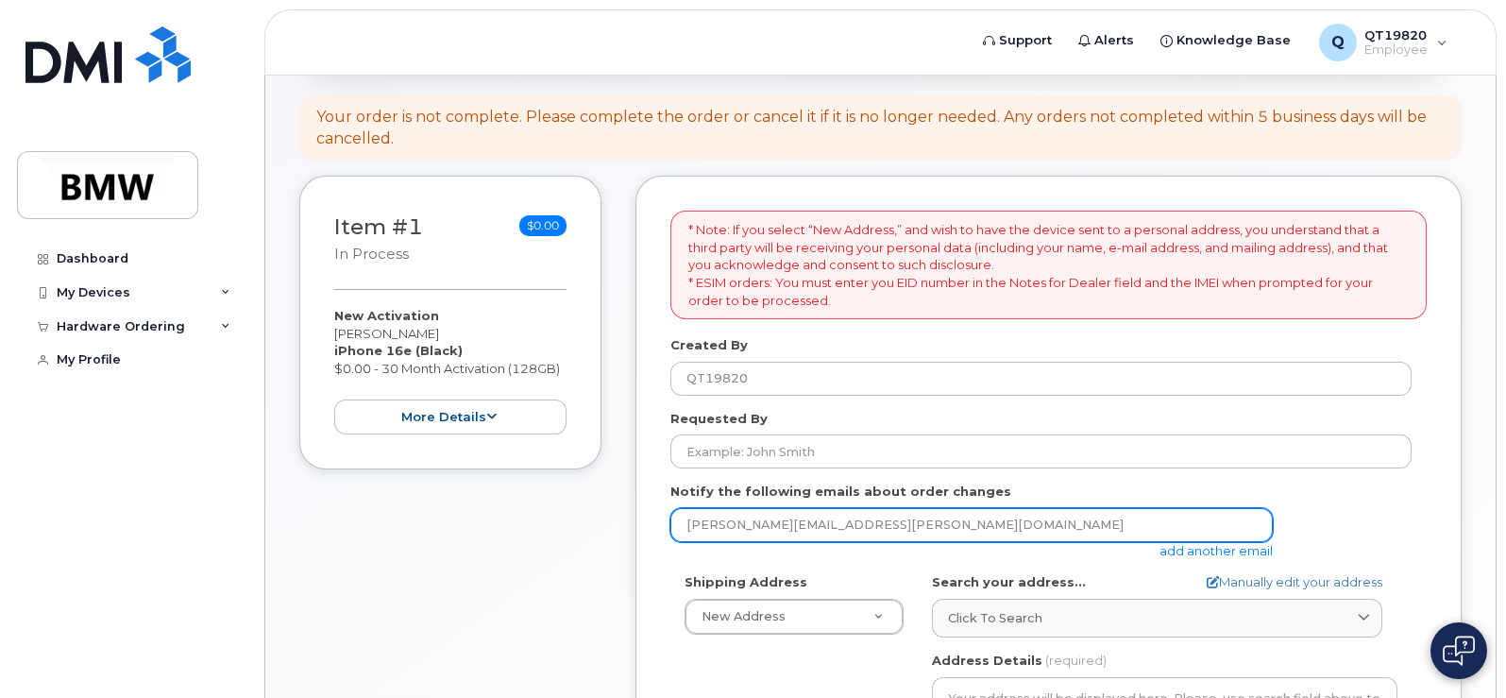
scroll to position [188, 0]
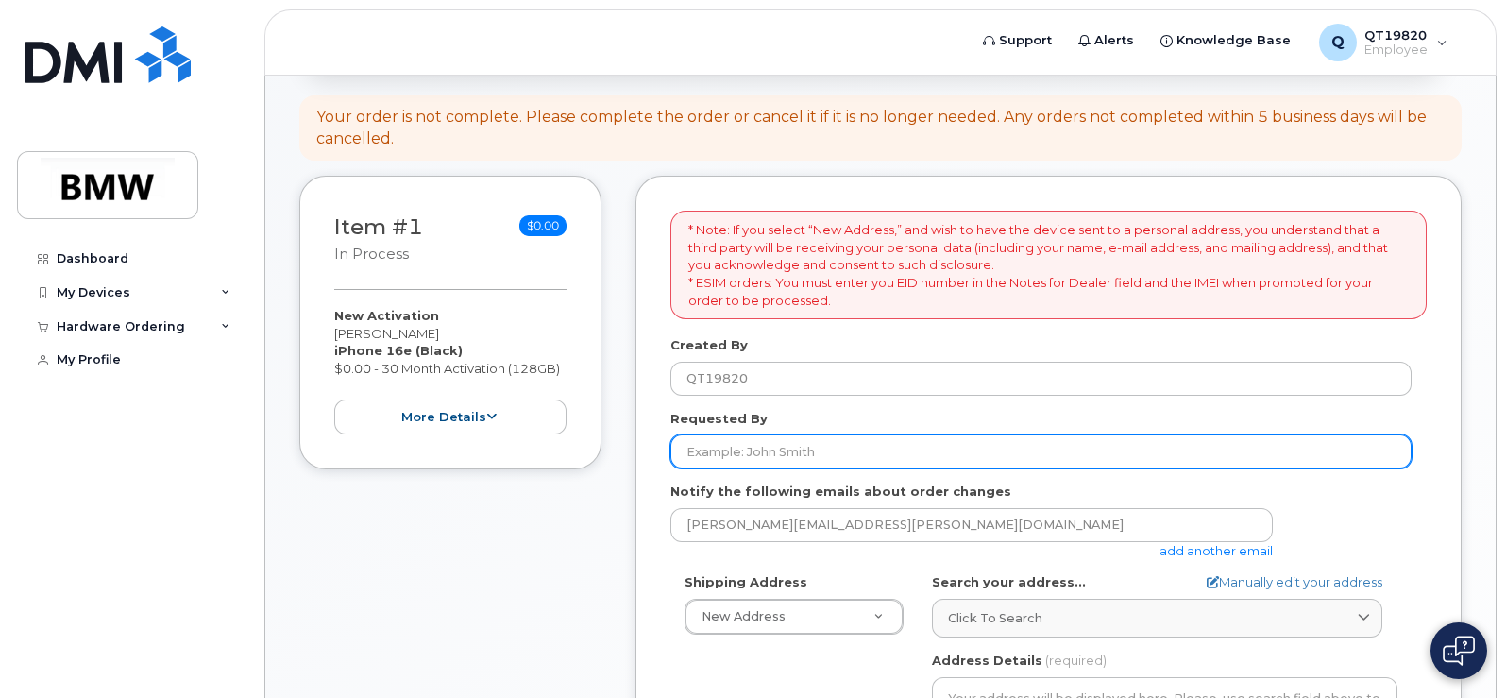
click at [835, 449] on input "Requested By" at bounding box center [1040, 451] width 741 height 34
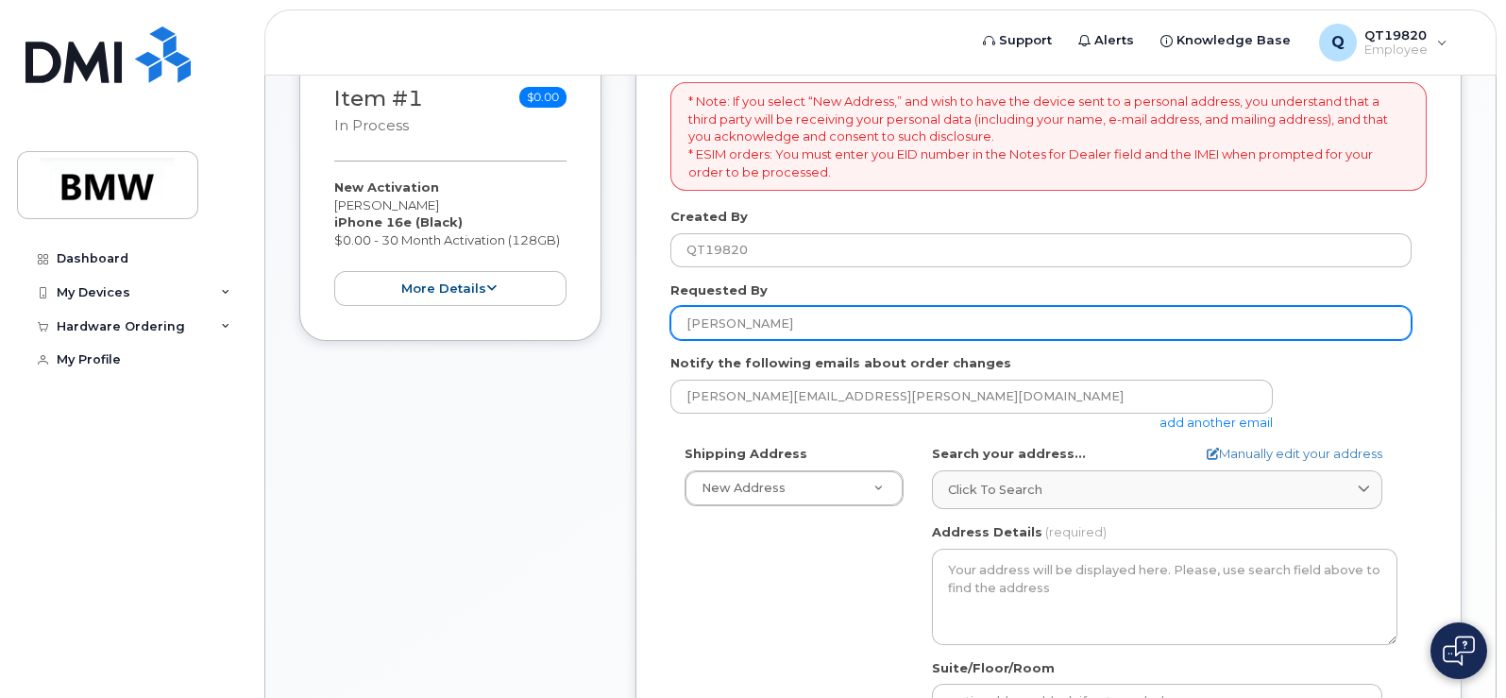
scroll to position [283, 0]
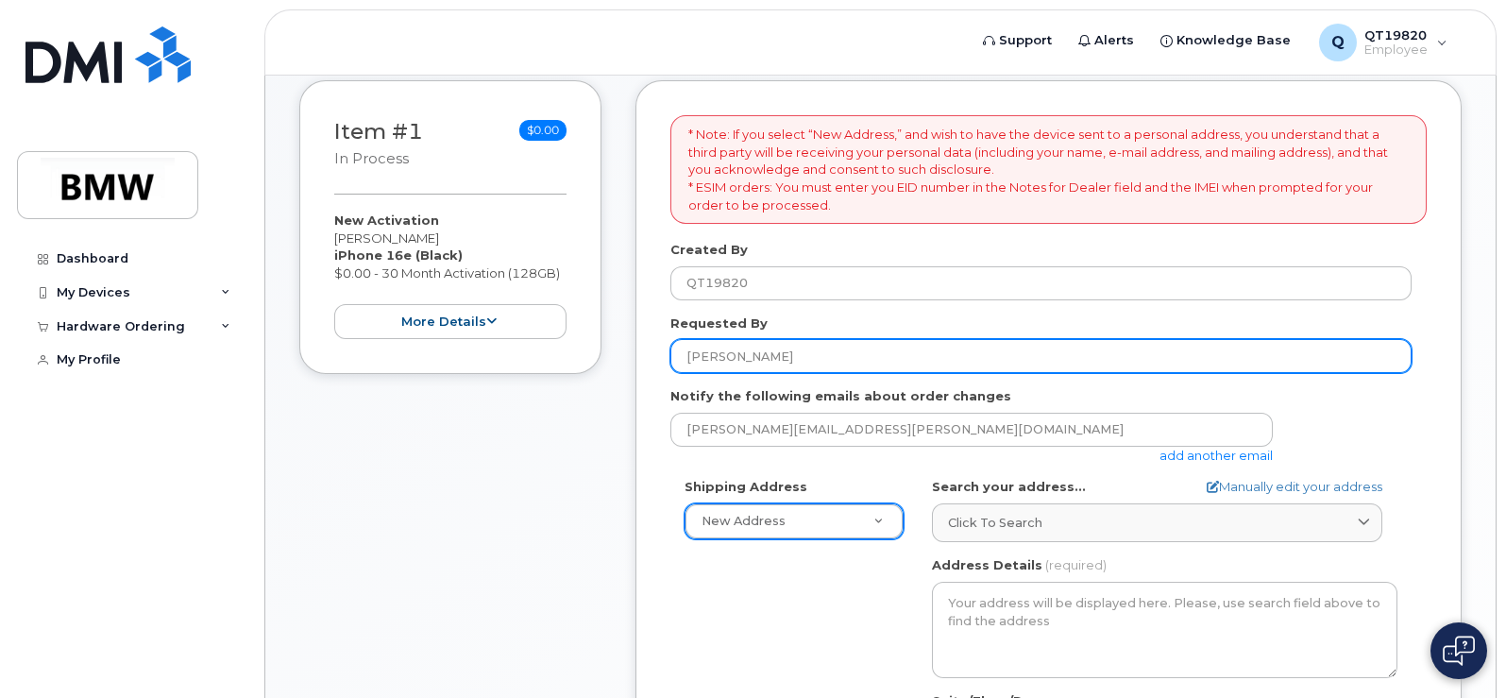
type input "Michael L Walker"
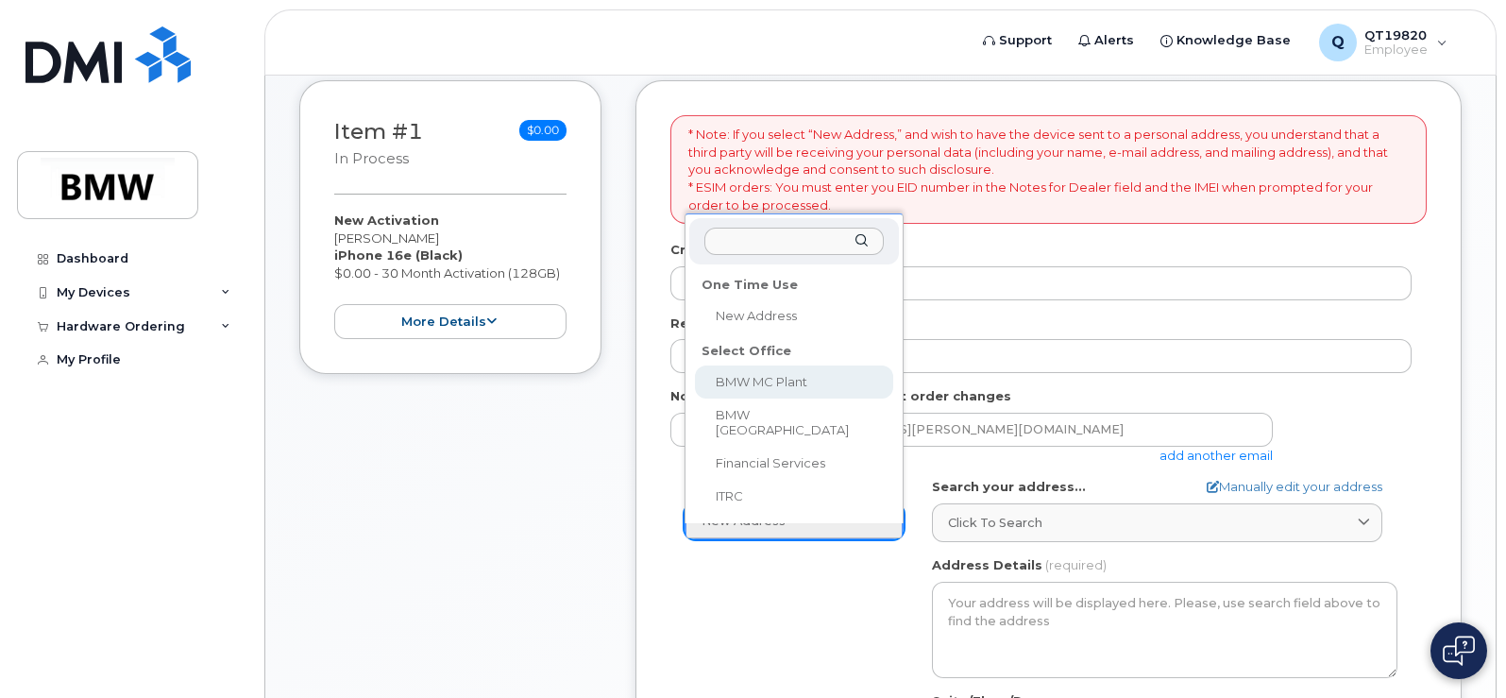
select select
type textarea "1400 Highway 101 S GREER SC 29651-6731 UNITED STATES Greer South Carolina 29651…"
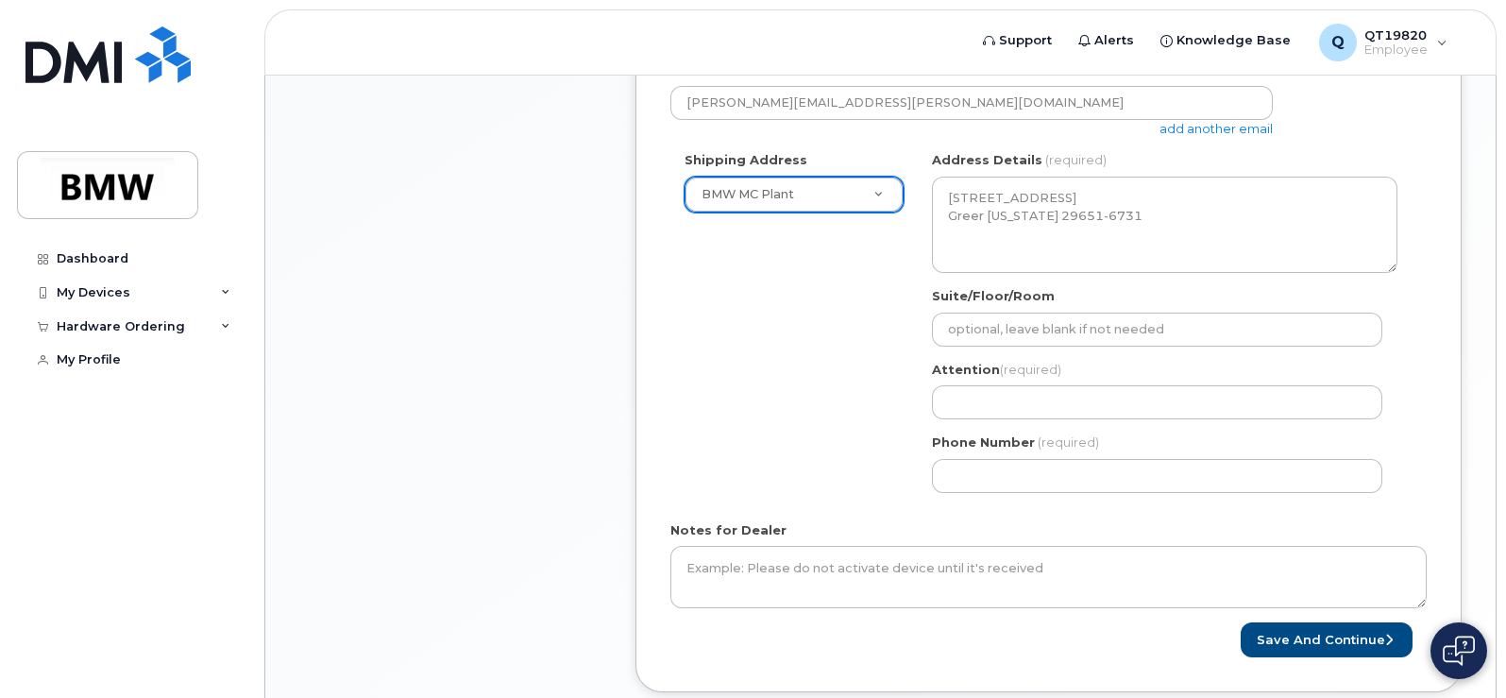
scroll to position [661, 0]
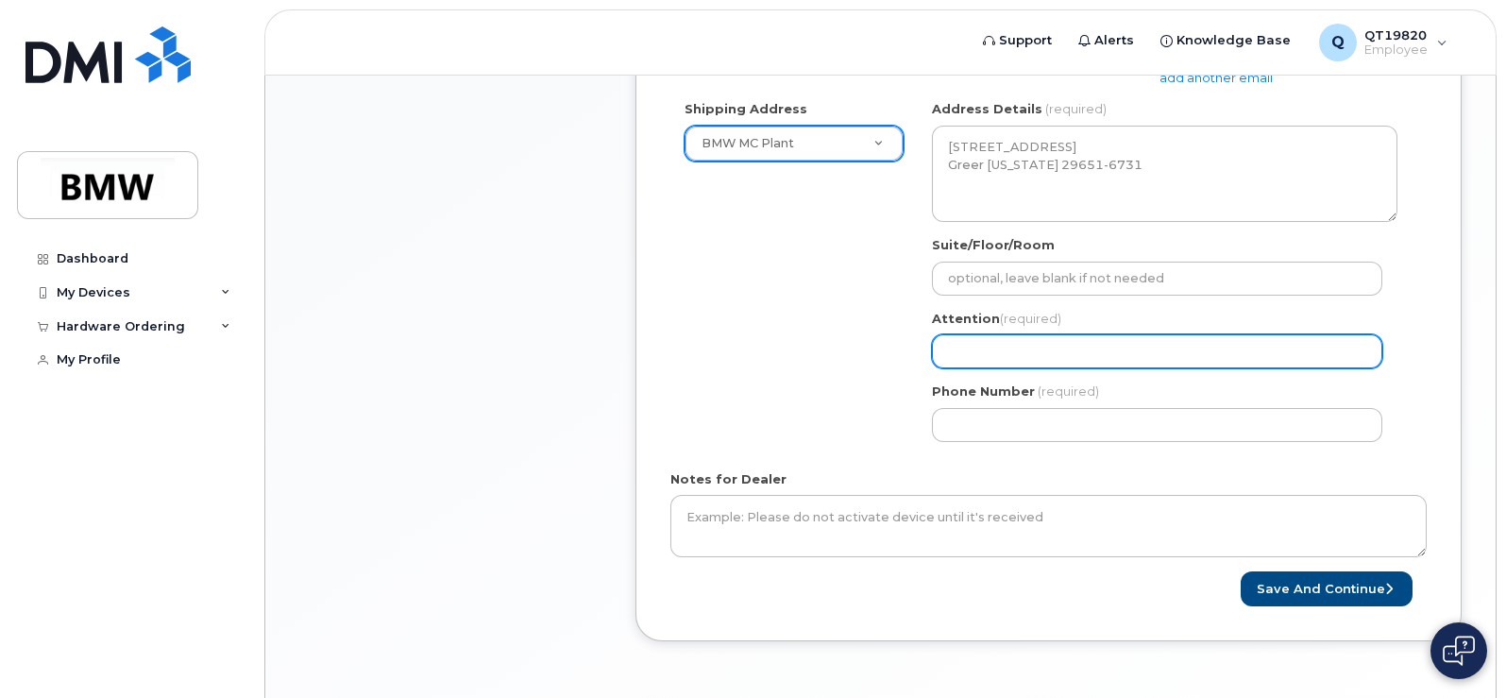
click at [997, 353] on input "Attention (required)" at bounding box center [1157, 351] width 450 height 34
select select
type input "M"
select select
type input "Mi"
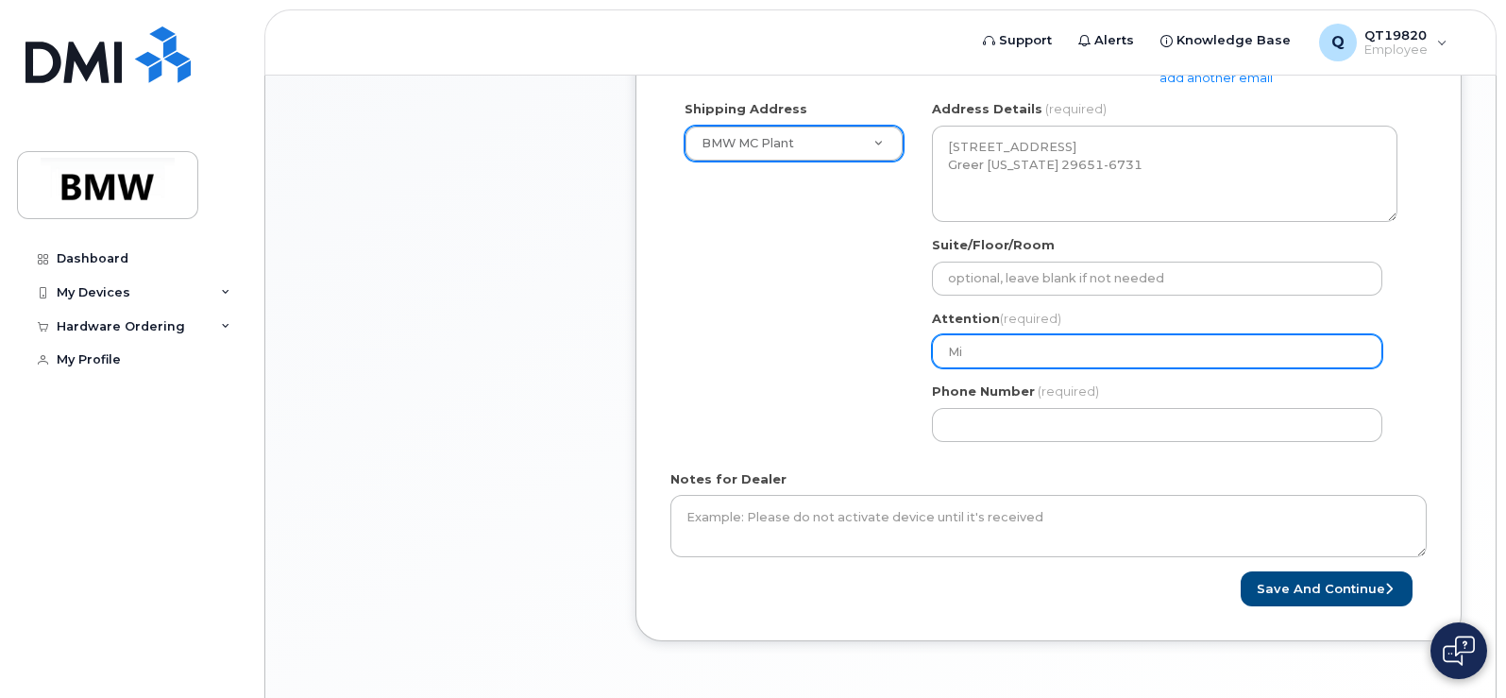
select select
type input "Mic"
select select
type input "Mich"
select select
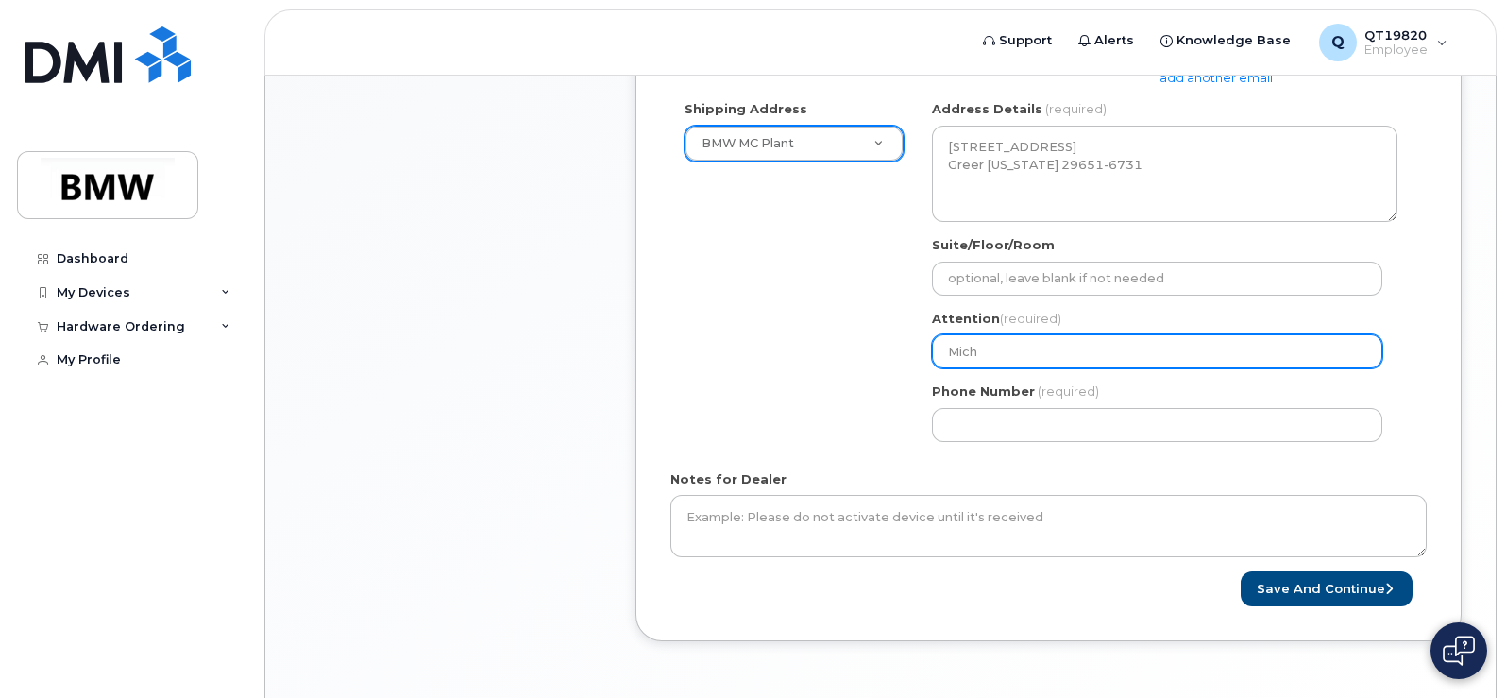
type input "Micha"
select select
type input "Michae"
select select
type input "Michael"
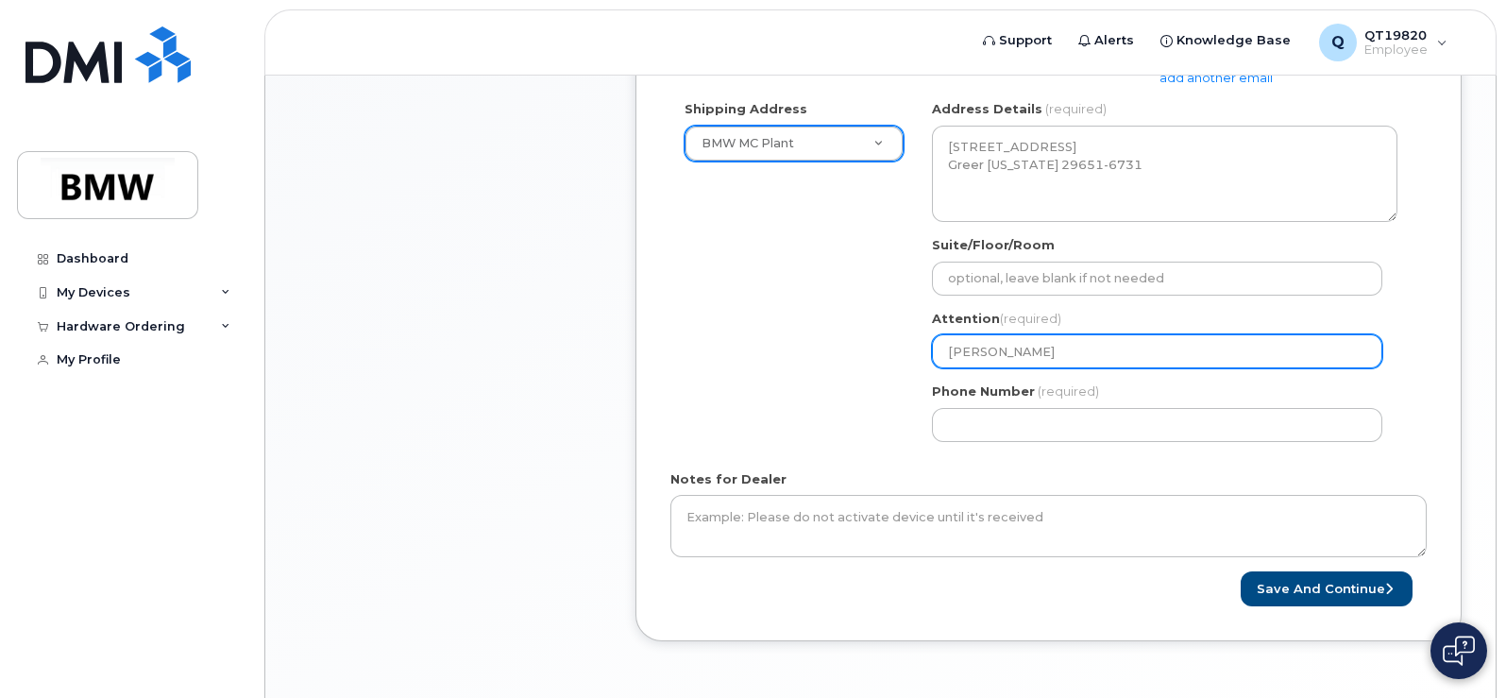
select select
type input "Michael W"
select select
type input "Michael Wa"
select select
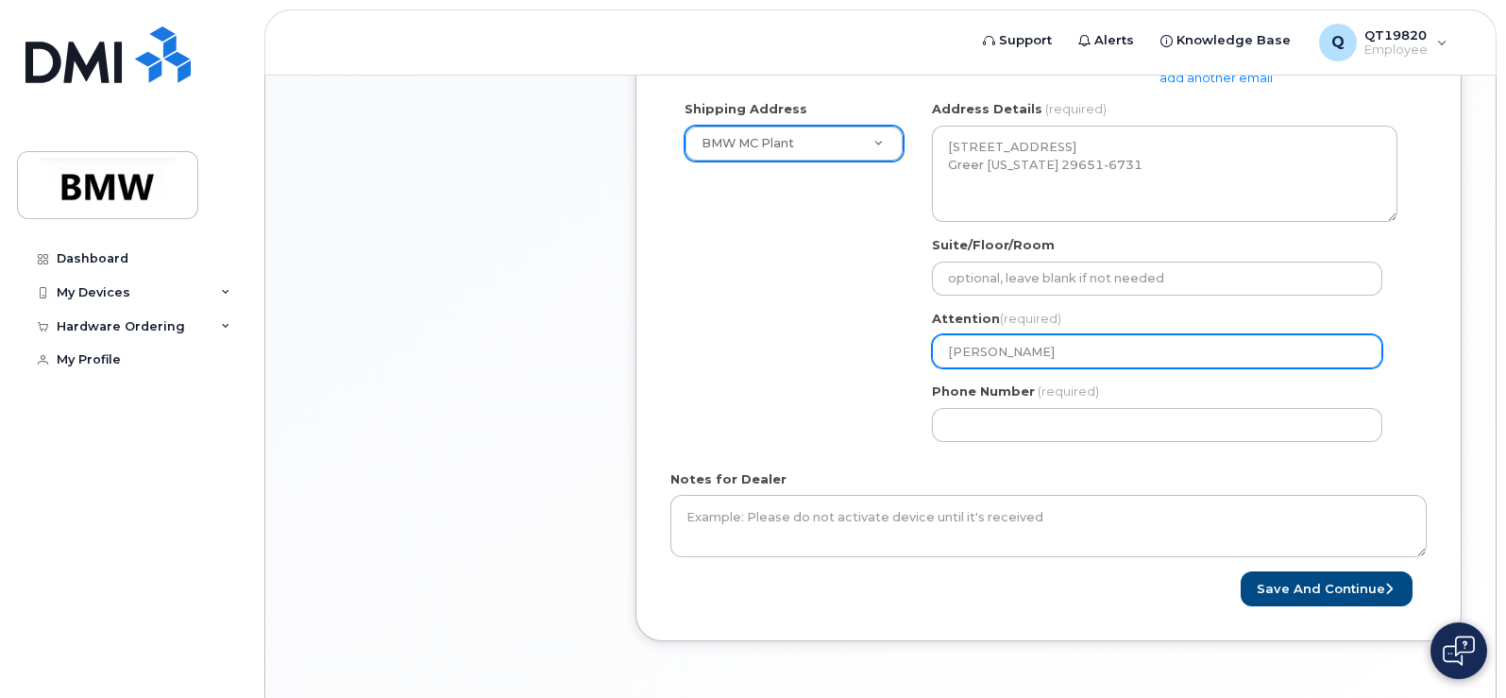
type input "Michael Wal"
select select
type input "Michael Walk"
select select
type input "Michael Walke"
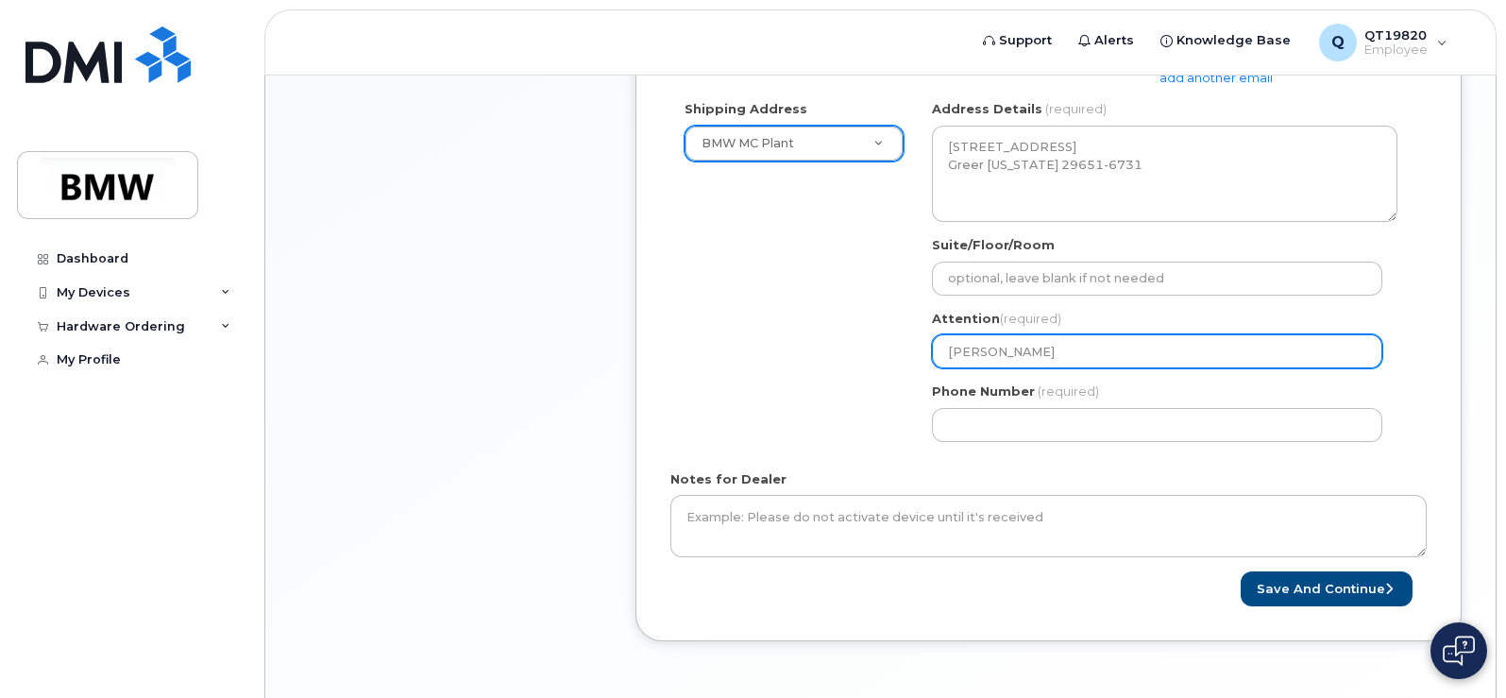
select select
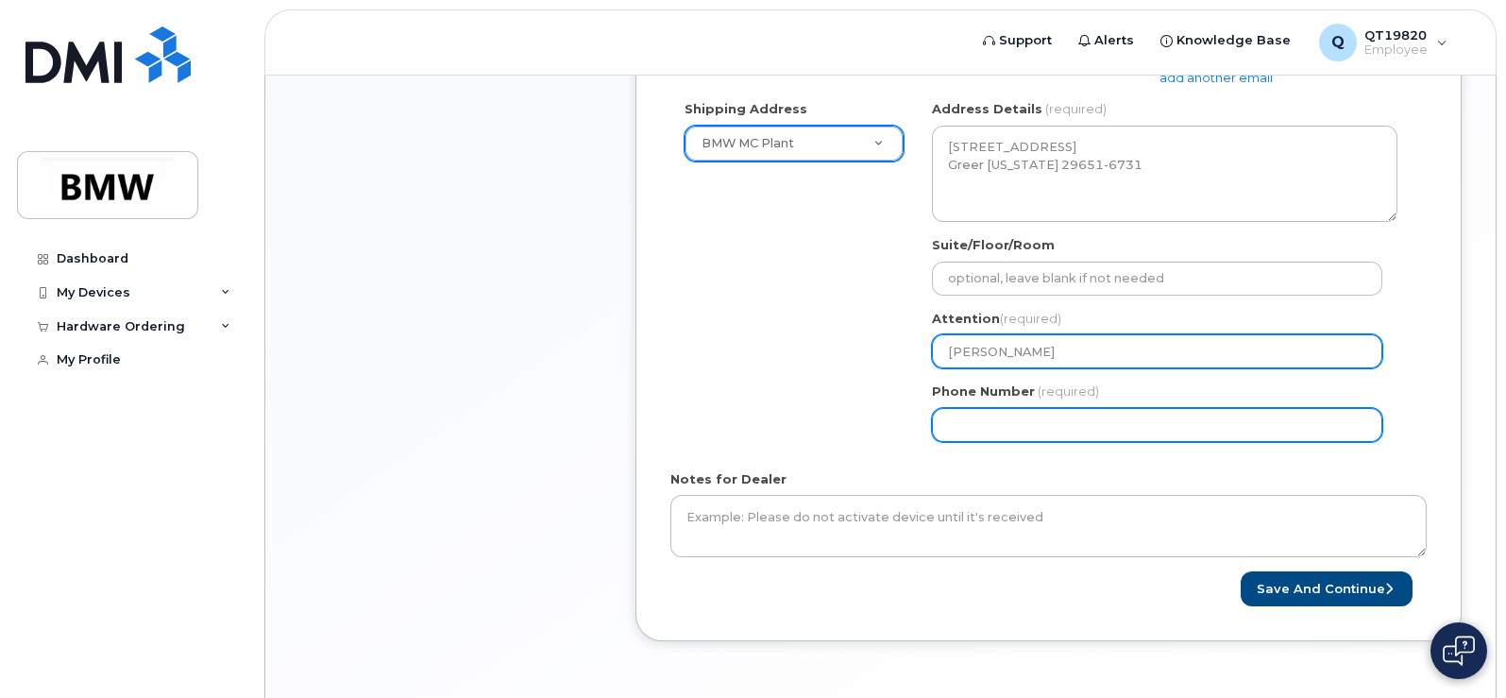
type input "[PERSON_NAME]"
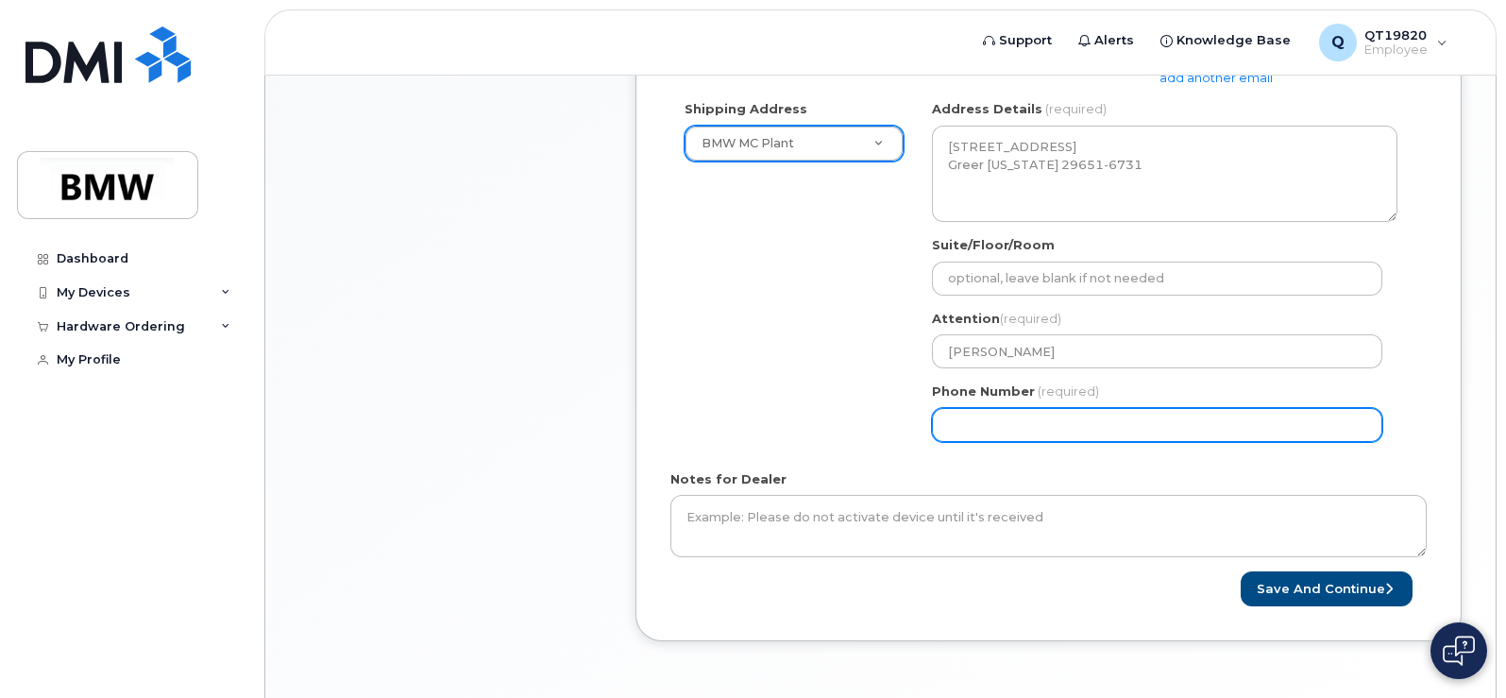
click at [1019, 416] on input "Phone Number" at bounding box center [1157, 425] width 450 height 34
select select
type input "864517940"
select select
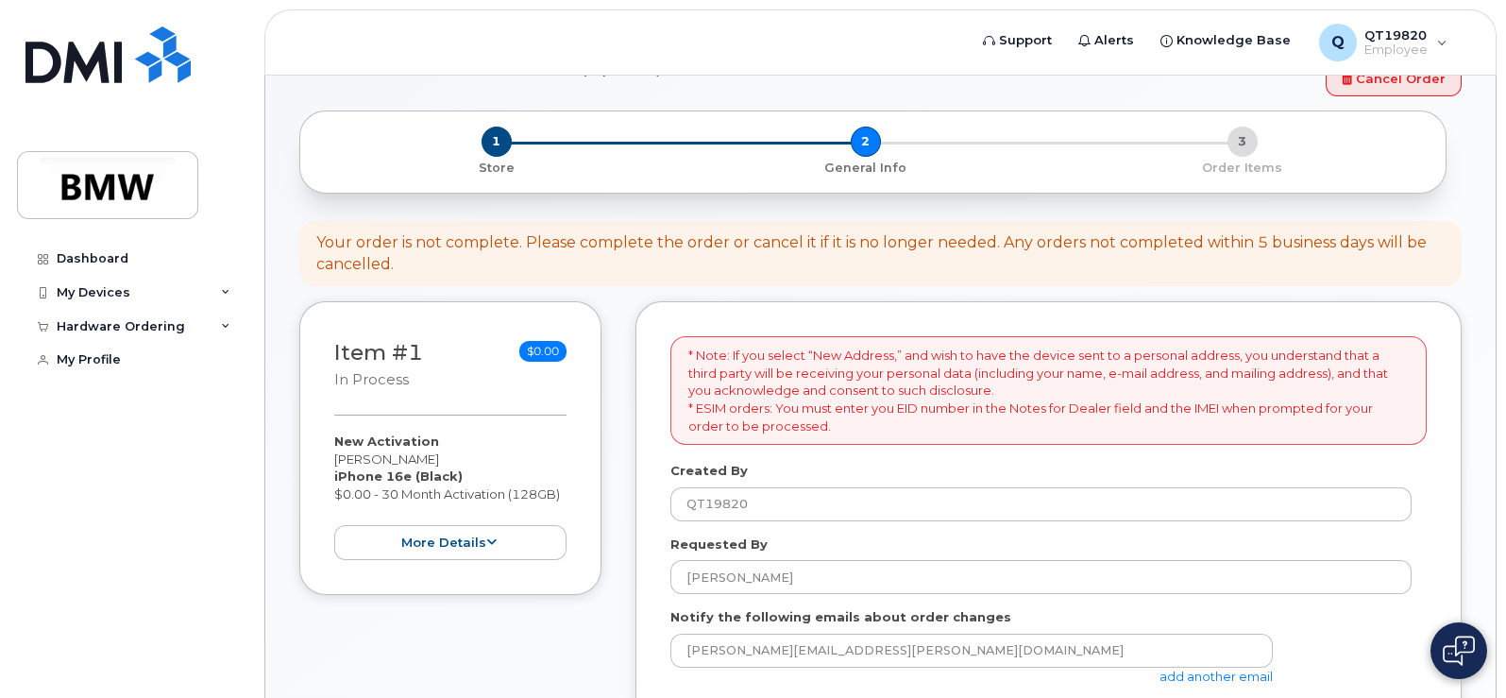
scroll to position [0, 0]
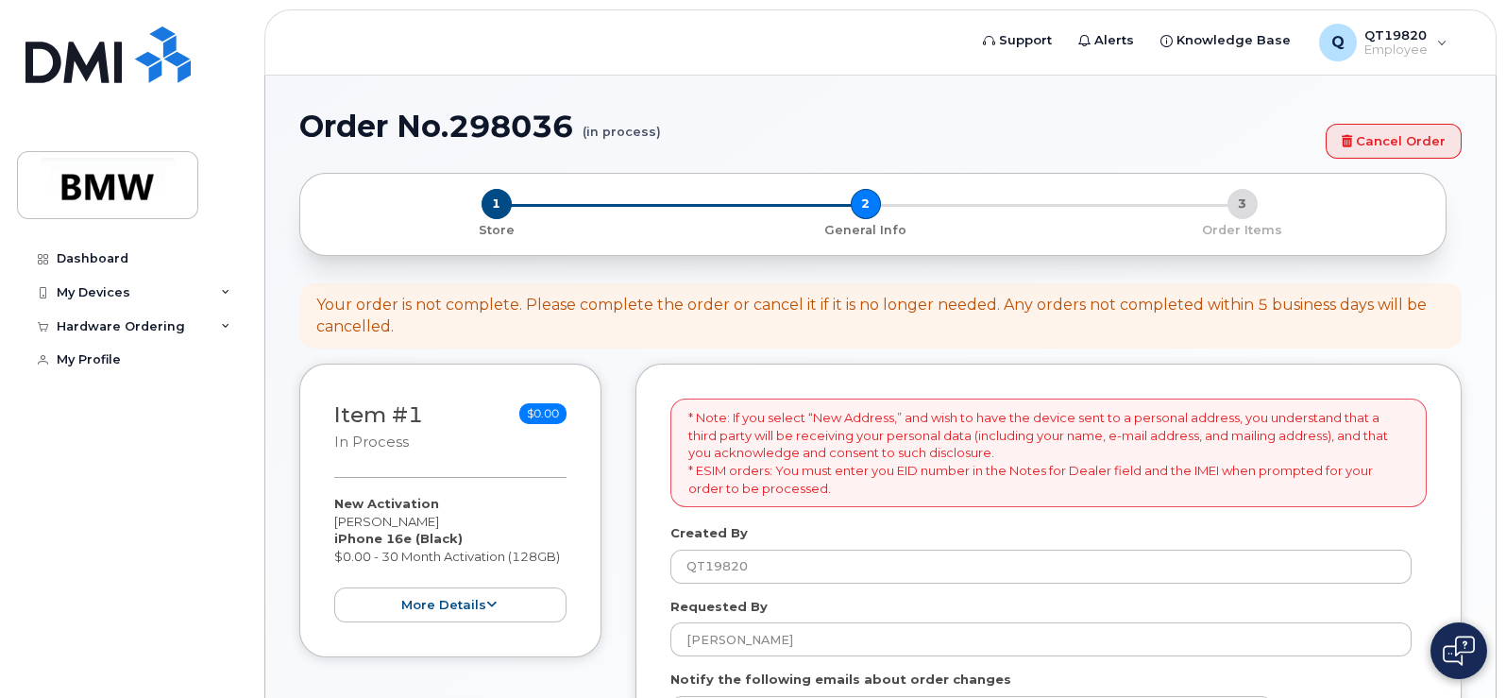
type input "8645179407"
